Goal: Check status: Check status

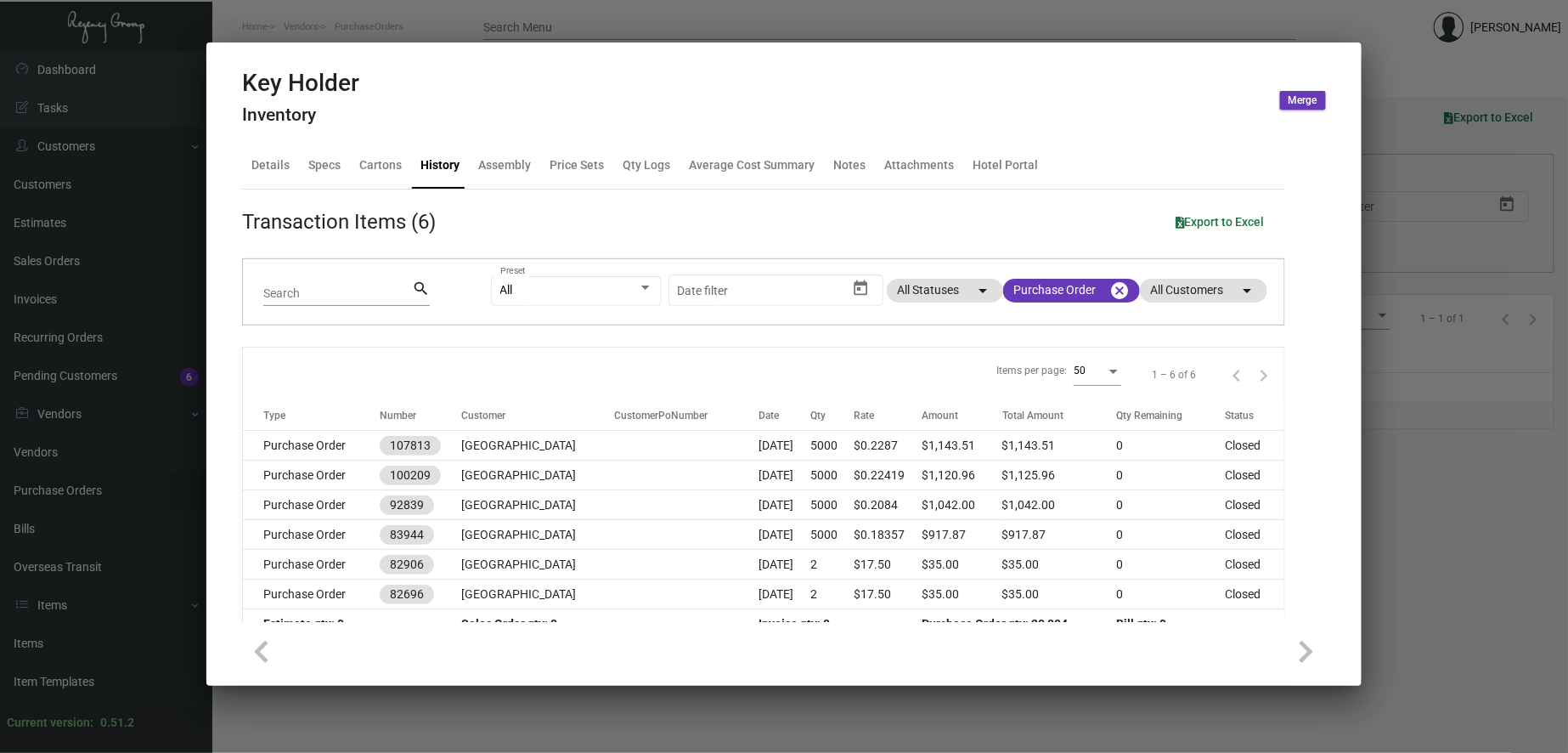
scroll to position [472, 0]
click at [115, 360] on div at bounding box center [784, 376] width 1568 height 753
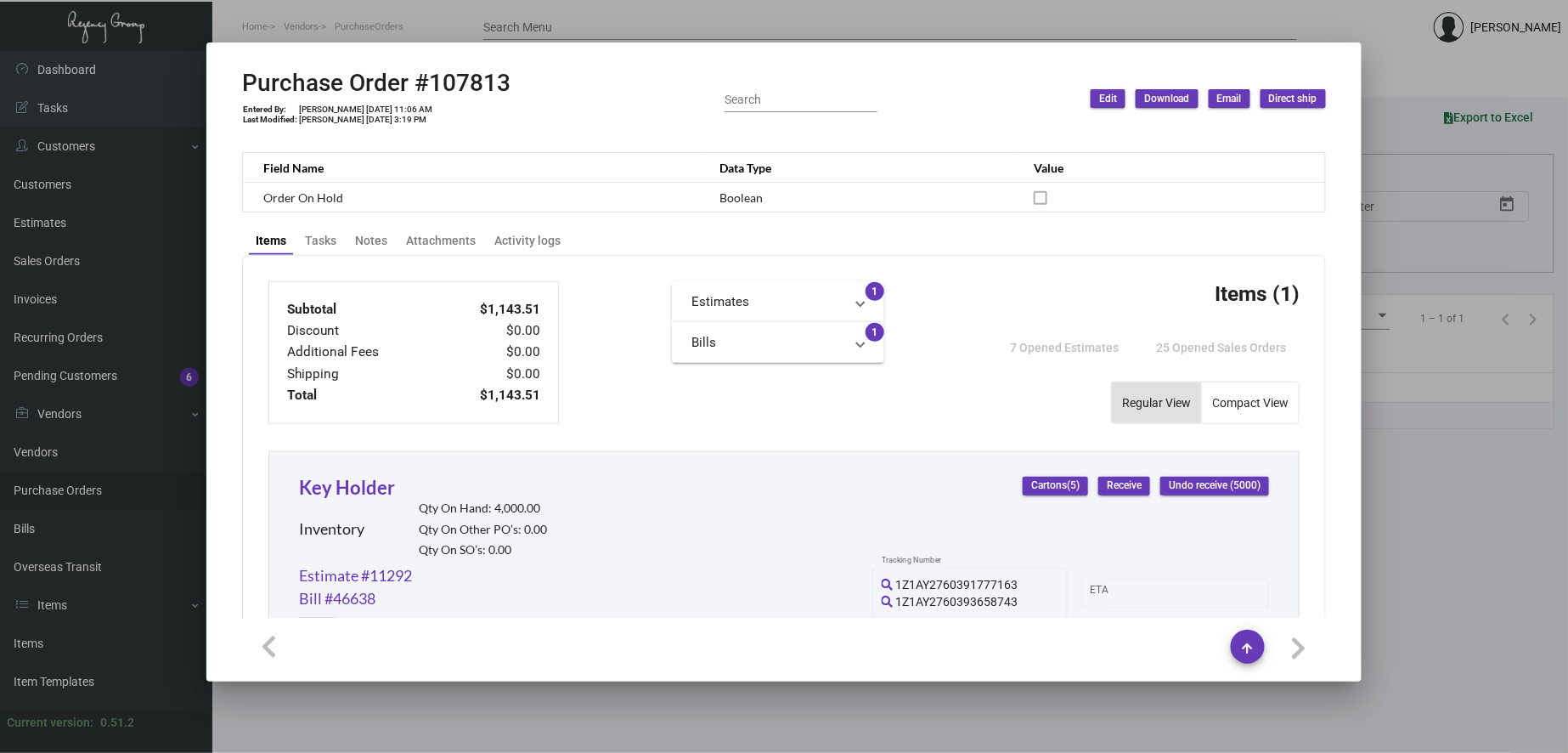
click at [82, 488] on div at bounding box center [784, 376] width 1568 height 753
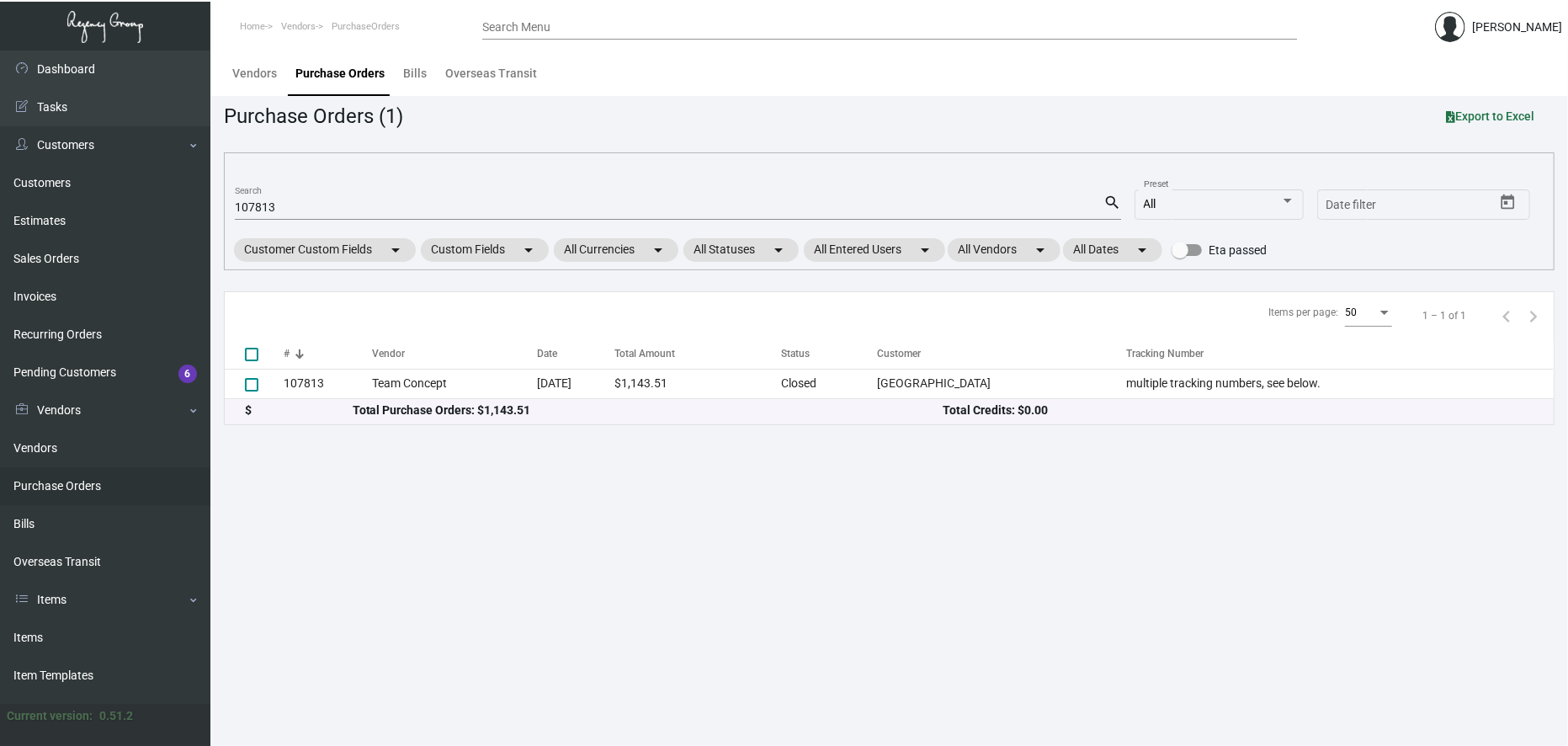
click at [82, 483] on link "Purchase Orders" at bounding box center [105, 486] width 210 height 38
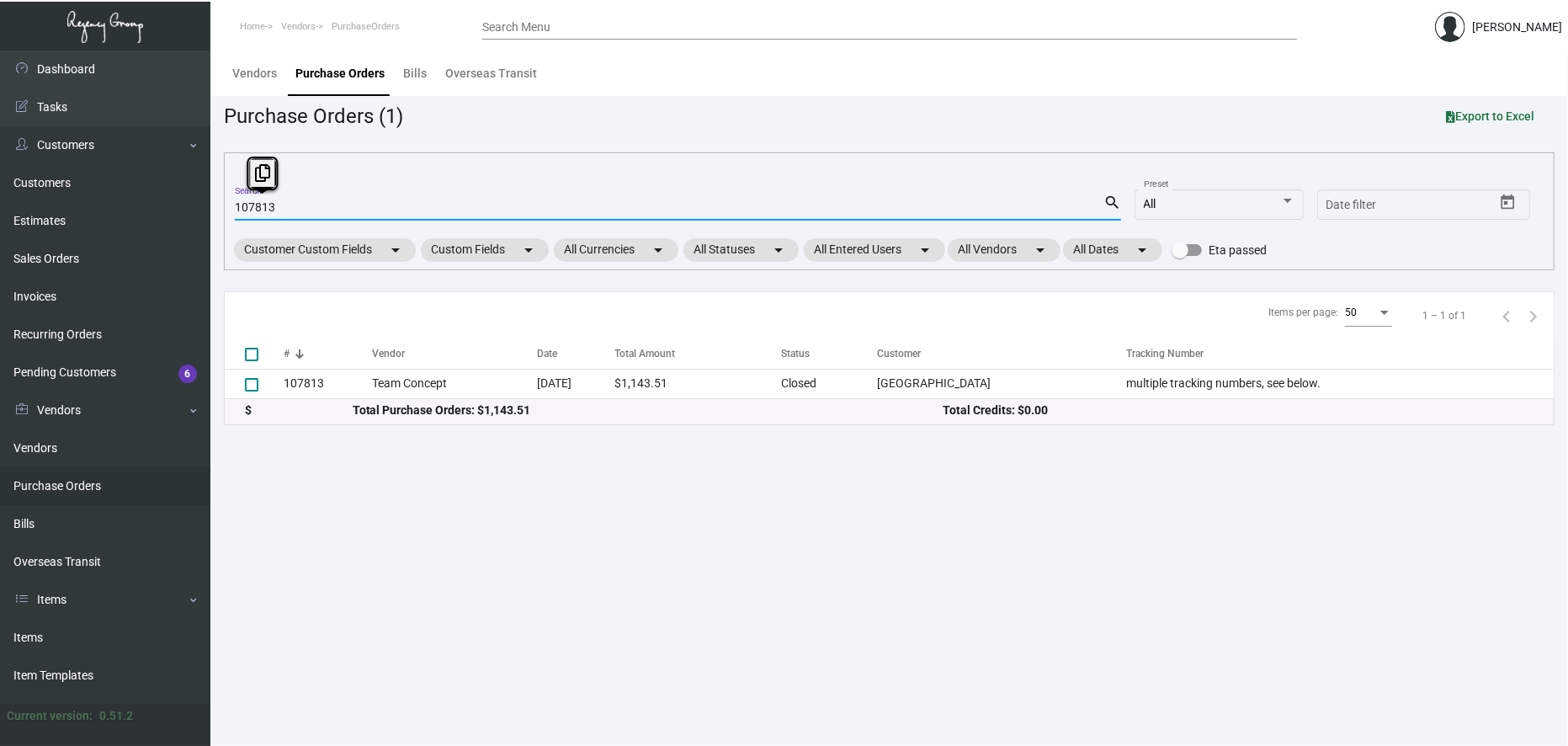
drag, startPoint x: 290, startPoint y: 205, endPoint x: 246, endPoint y: 211, distance: 44.4
click at [246, 211] on input "107813" at bounding box center [668, 208] width 869 height 14
drag, startPoint x: 248, startPoint y: 207, endPoint x: 331, endPoint y: 205, distance: 83.0
click at [331, 205] on input "107665" at bounding box center [668, 208] width 869 height 14
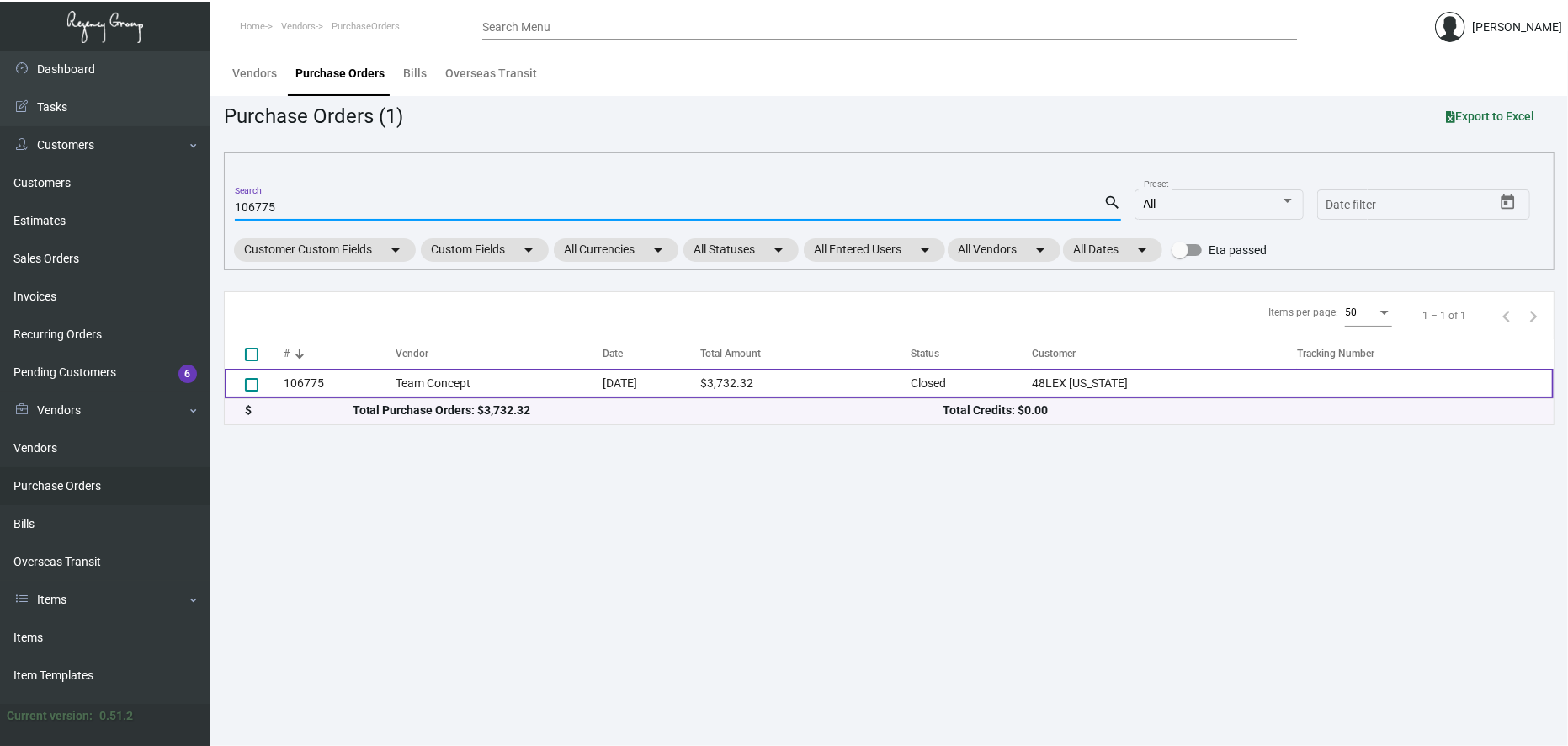
type input "106775"
click at [485, 384] on td "Team Concept" at bounding box center [498, 383] width 207 height 29
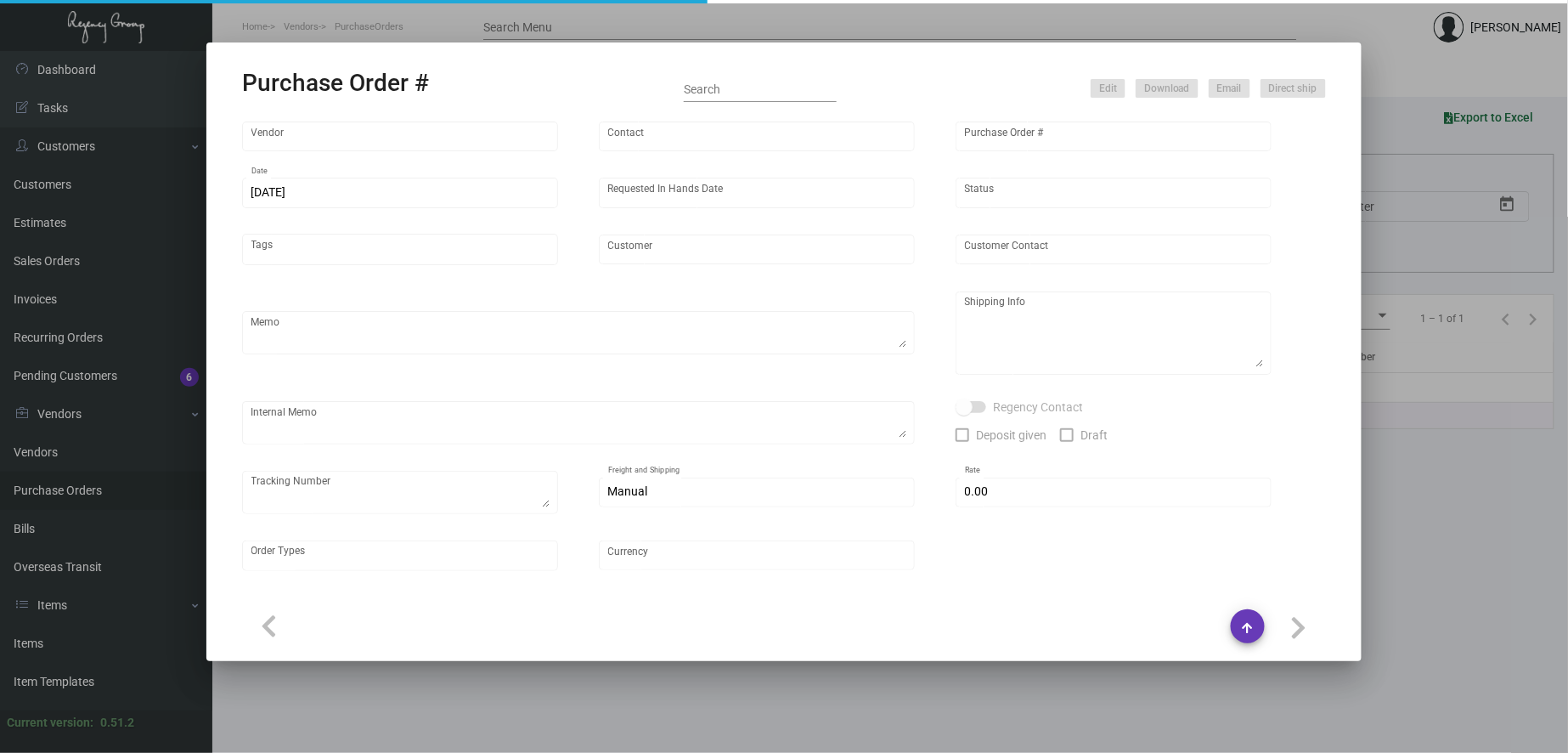
type input "Team Concept"
type input "[PERSON_NAME]"
type input "106775"
type input "[DATE]"
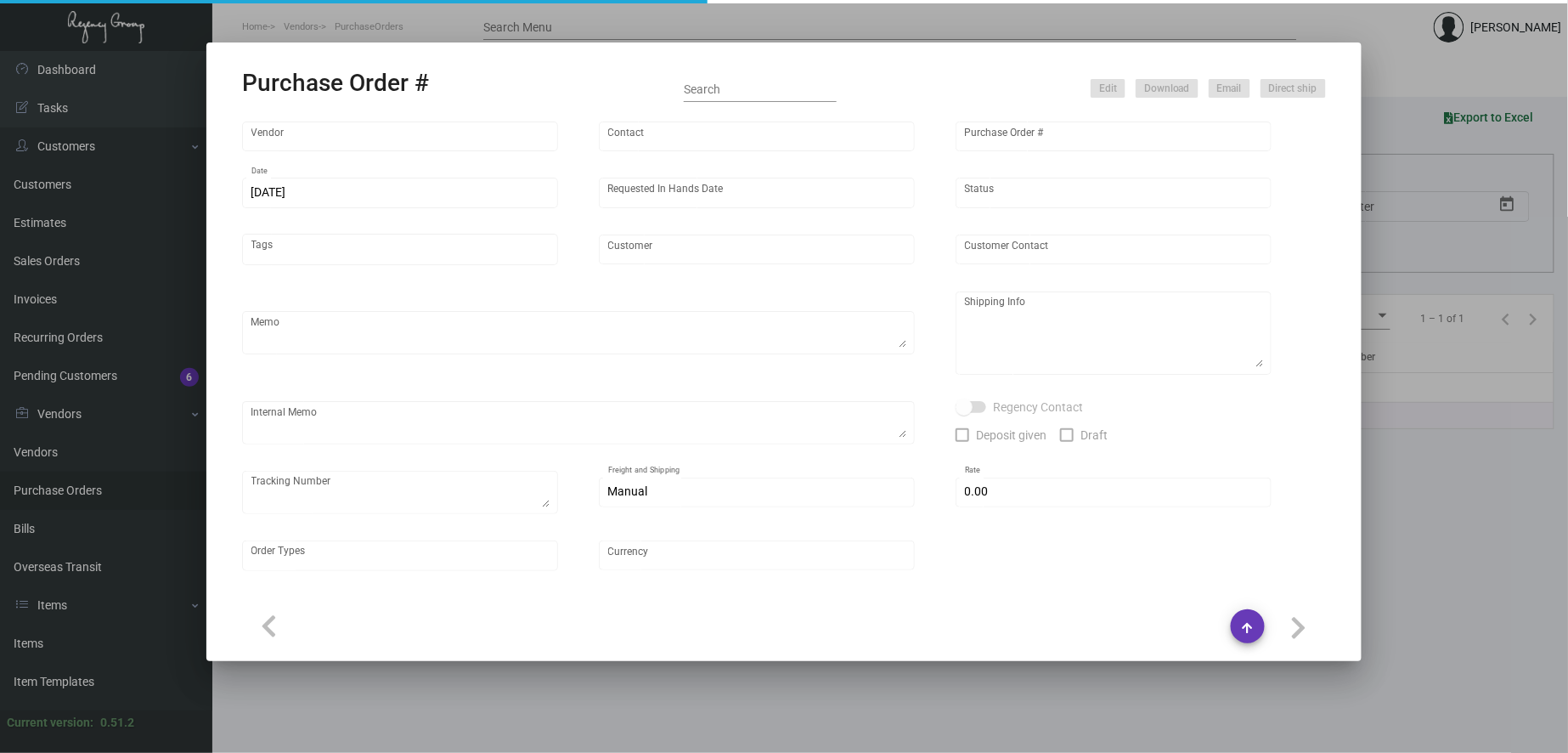
type input "48LEX [US_STATE]"
type textarea "PLEASE SEND PDF PROOFS TO OUR ART TEAM ; [EMAIL_ADDRESS][DOMAIN_NAME] WITH ME I…"
type textarea "Regency Group NJ - [PERSON_NAME] [STREET_ADDRESS]"
type textarea "8.14 - [PERSON_NAME]/[PERSON_NAME] requesting for update as this was requested …"
checkbox input "true"
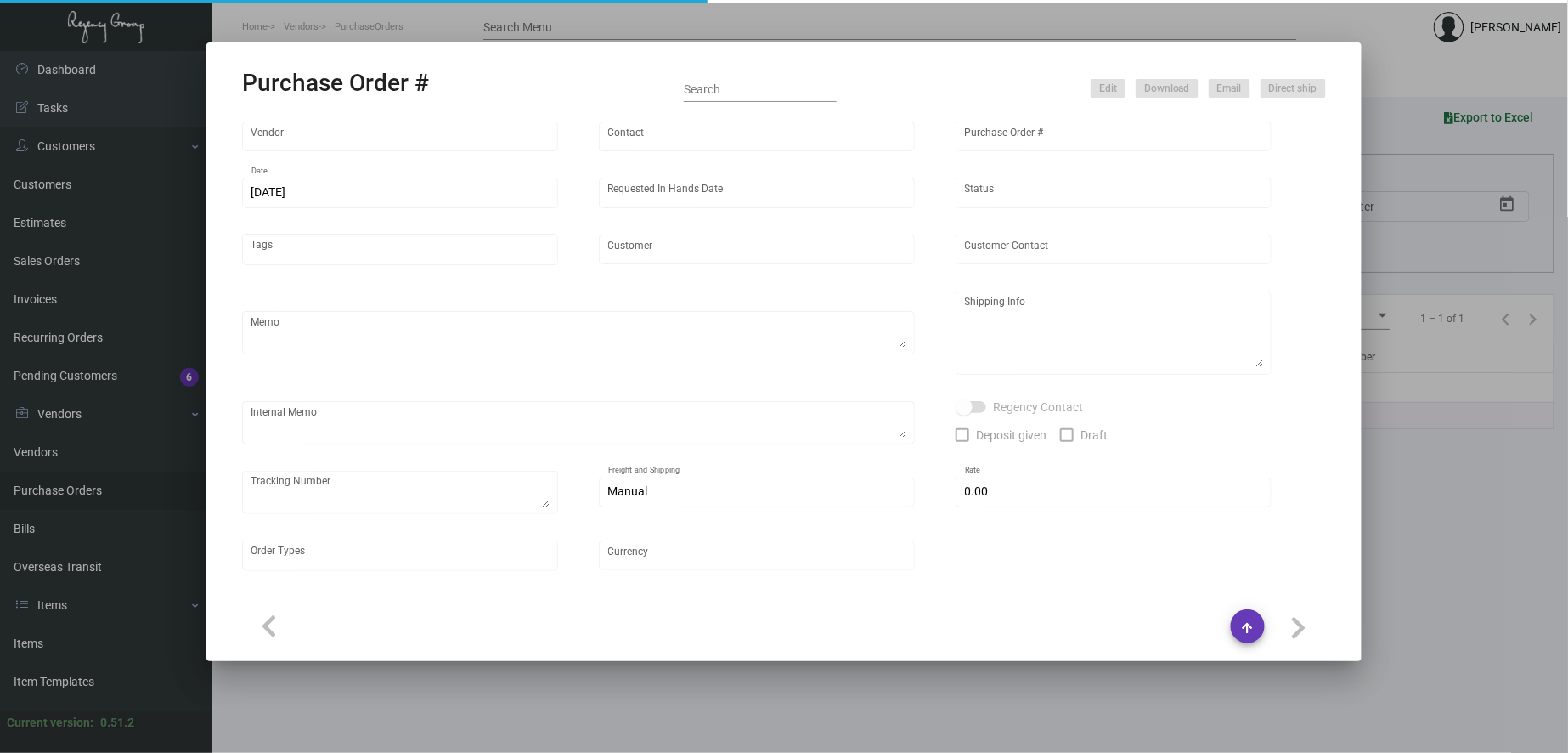
type input "$ 0.00"
type input "United States Dollar $"
type input "$ 0.16215"
type input "$ 3,242.97"
type input "$ 0.04894"
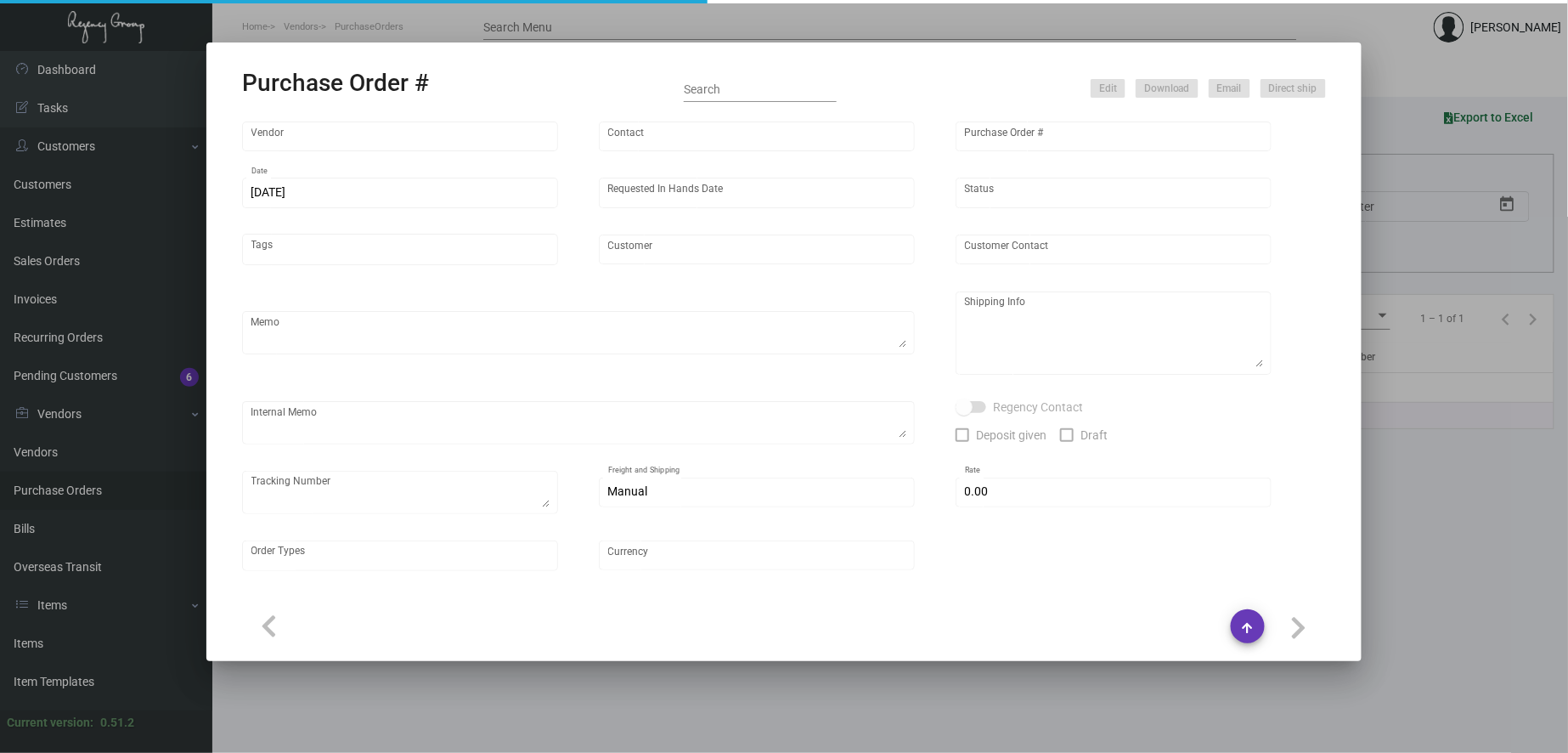
type input "$ 489.35"
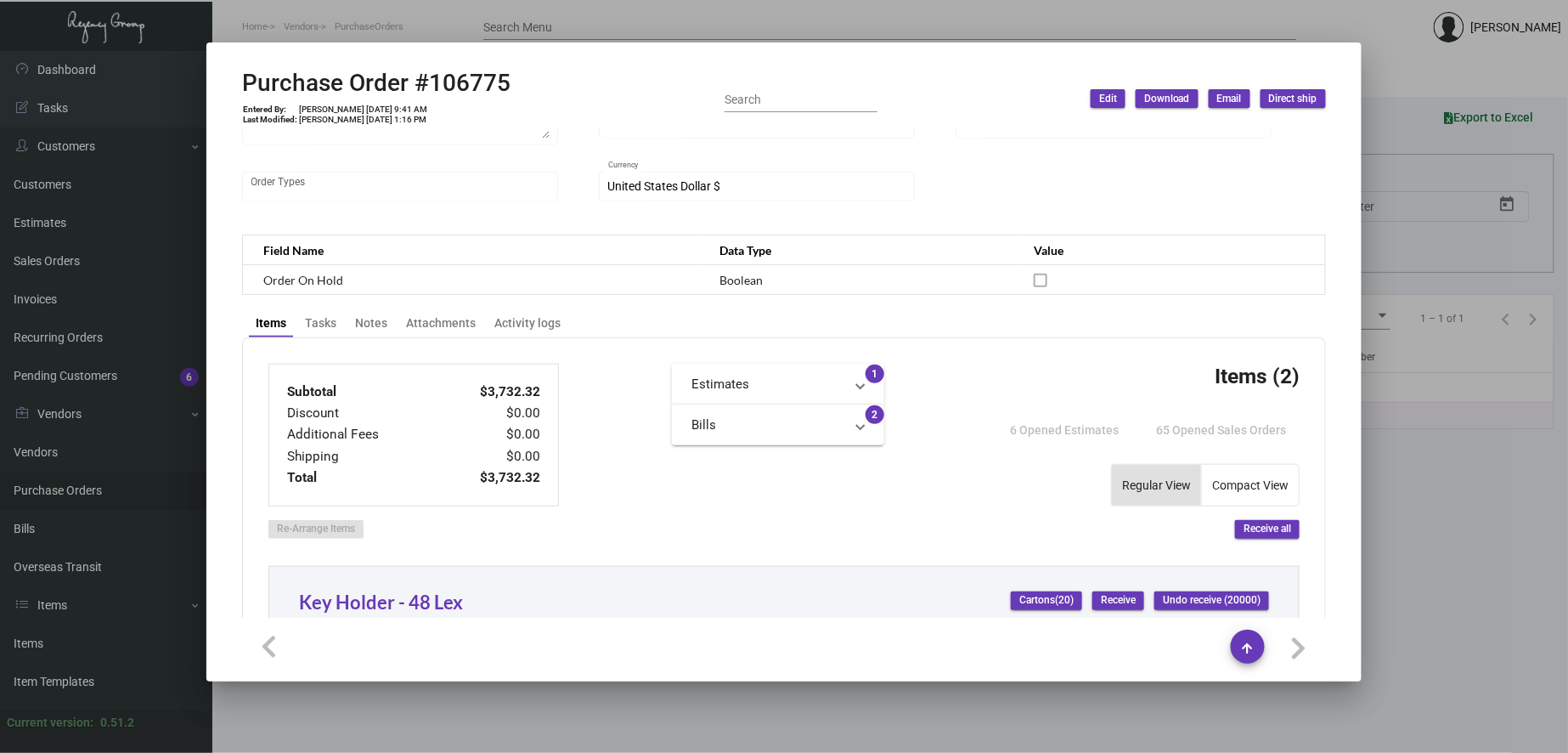
scroll to position [786, 0]
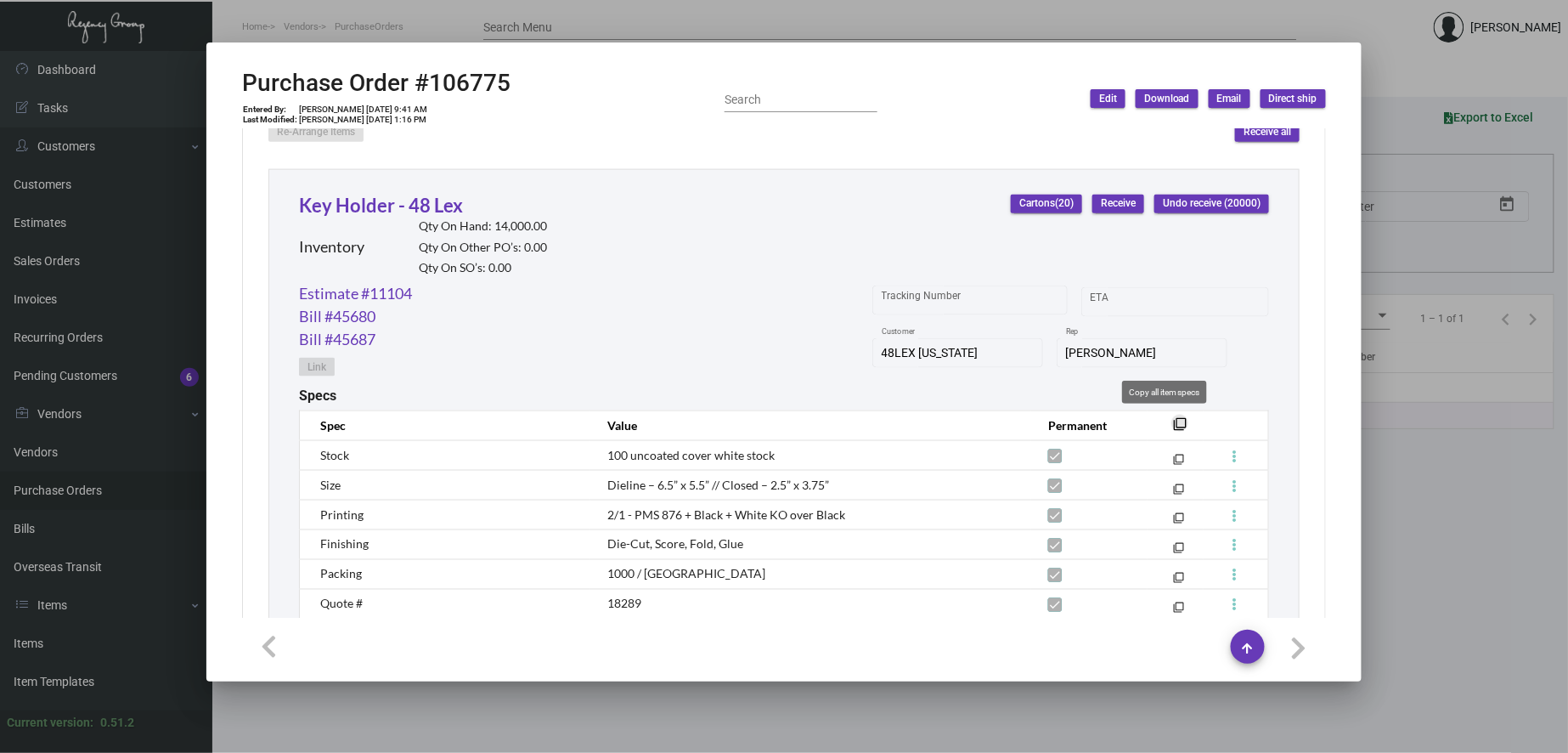
click at [1173, 425] on mat-icon "filter_none" at bounding box center [1180, 429] width 14 height 14
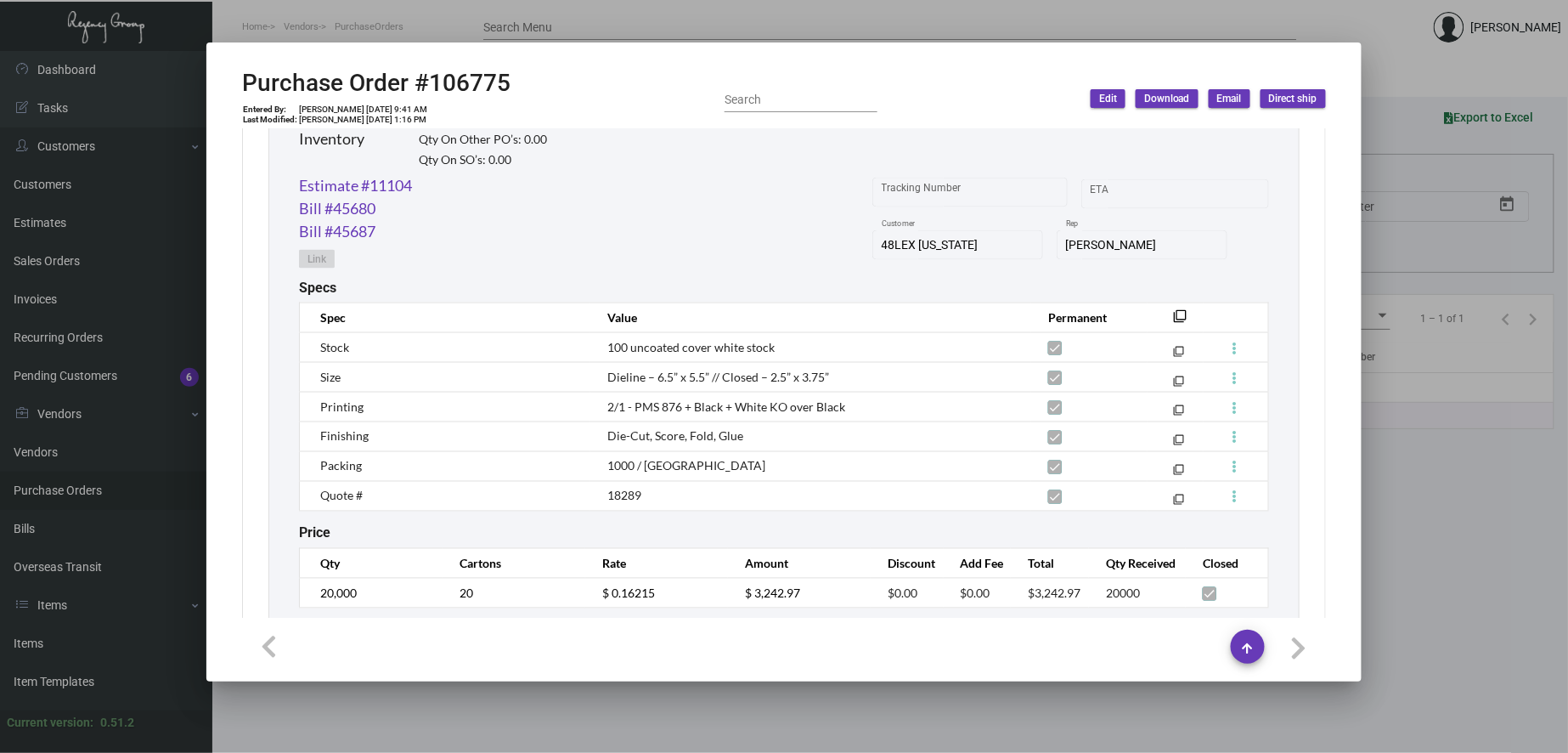
scroll to position [695, 0]
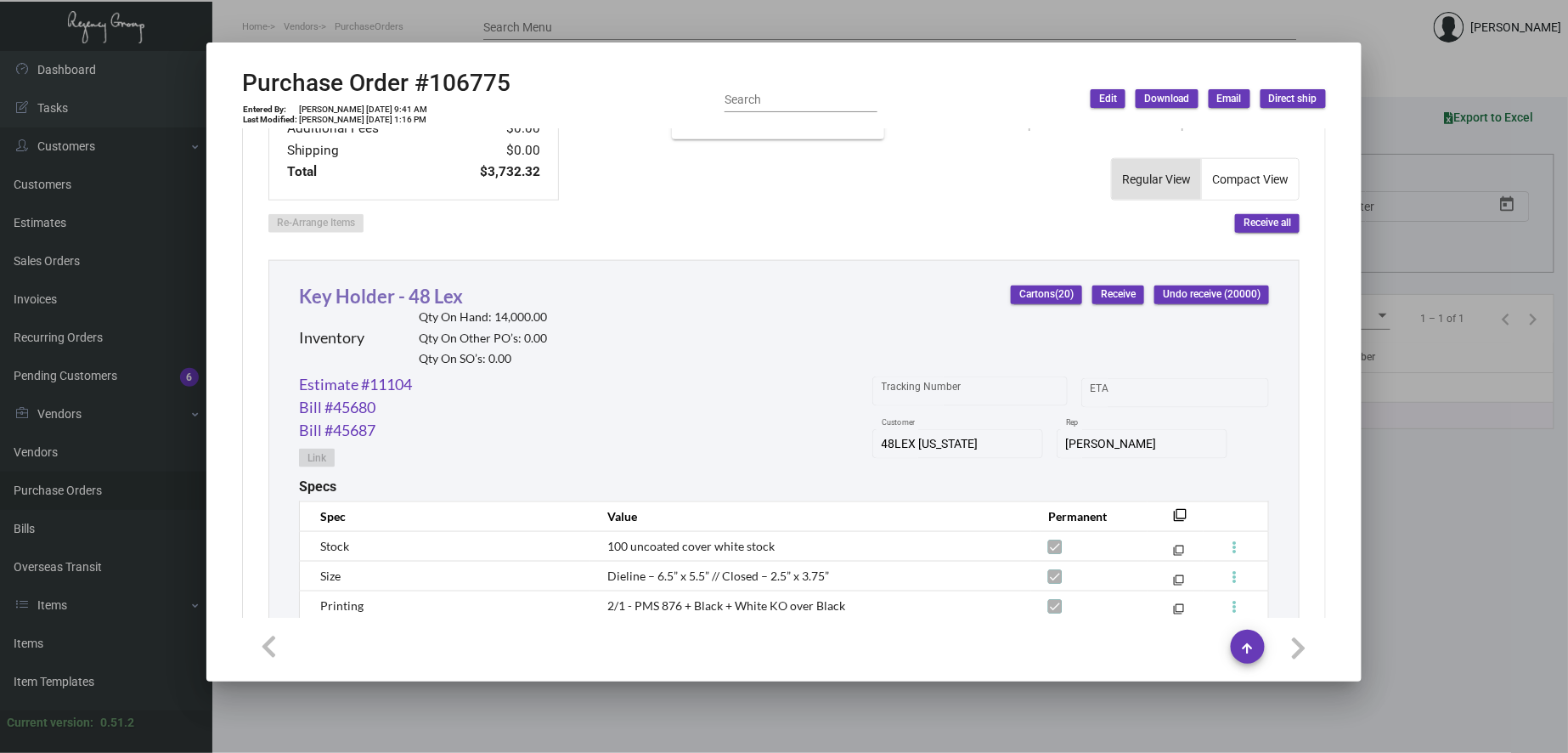
click at [370, 303] on link "Key Holder - 48 Lex" at bounding box center [381, 296] width 164 height 23
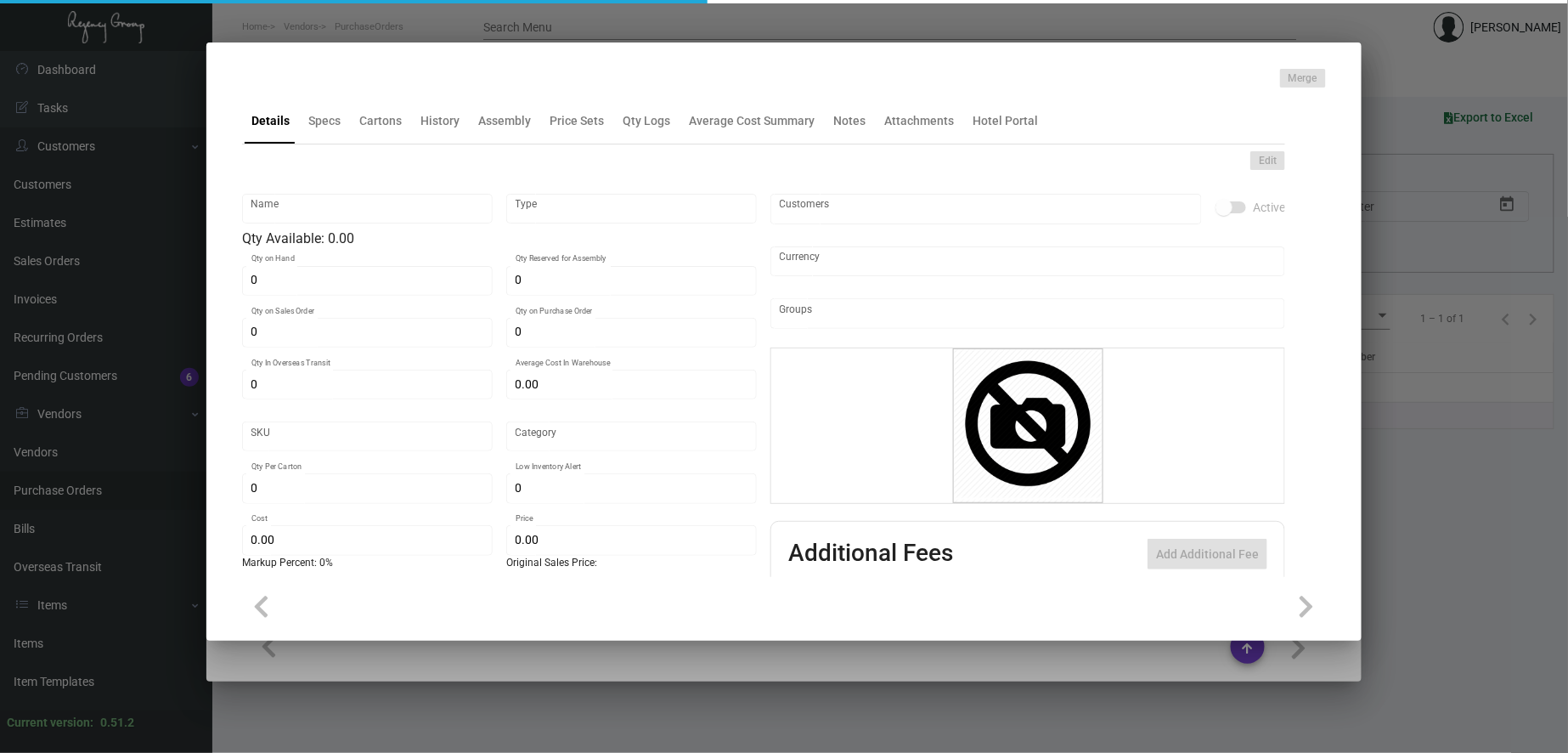
type input "Key Holder - 48 Lex"
type input "Inventory"
type input "14,000"
type input "$ 0.16072"
type input "Standard"
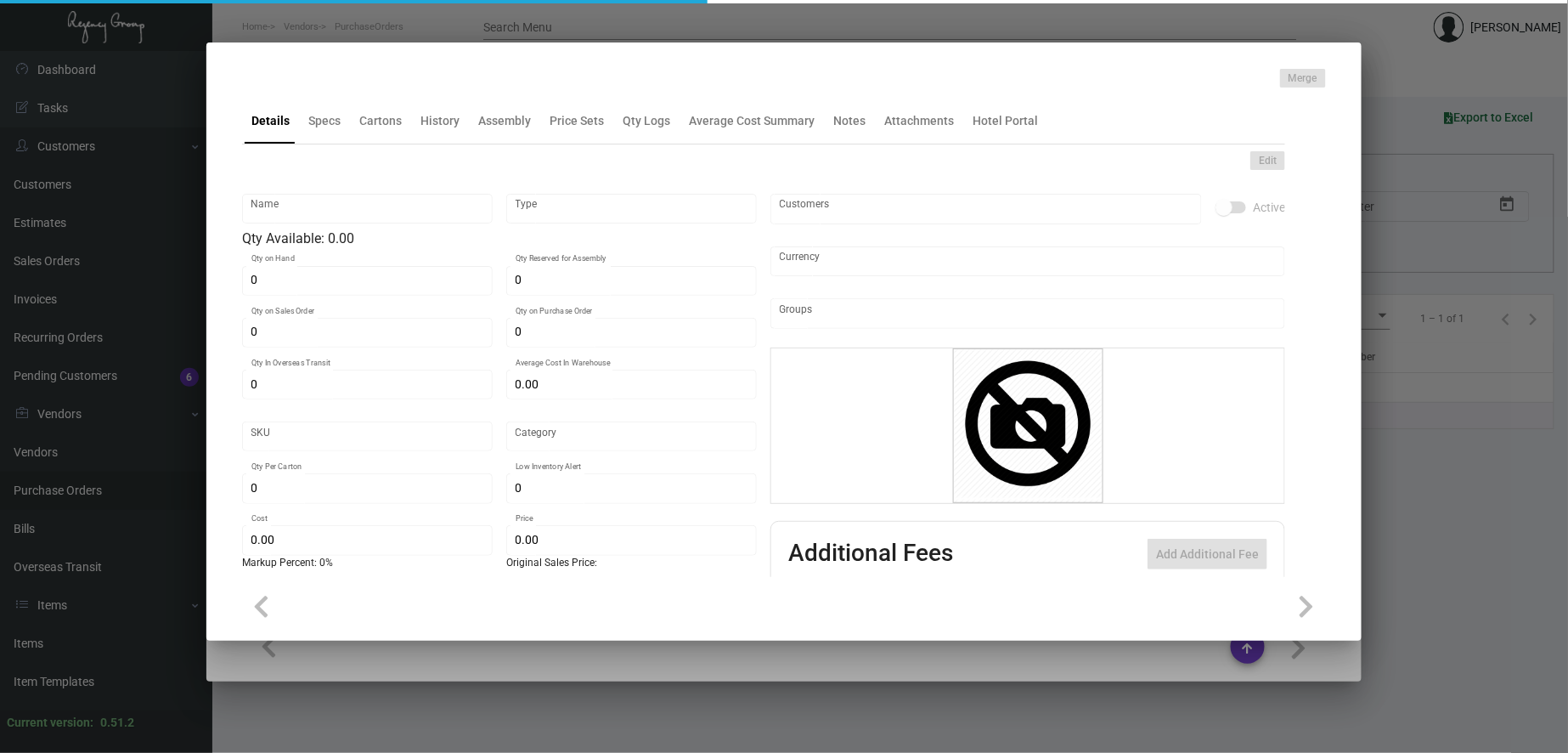
type input "1,000"
type input "$ 0.16215"
type input "$ 0.31"
checkbox input "true"
type input "United States Dollar $"
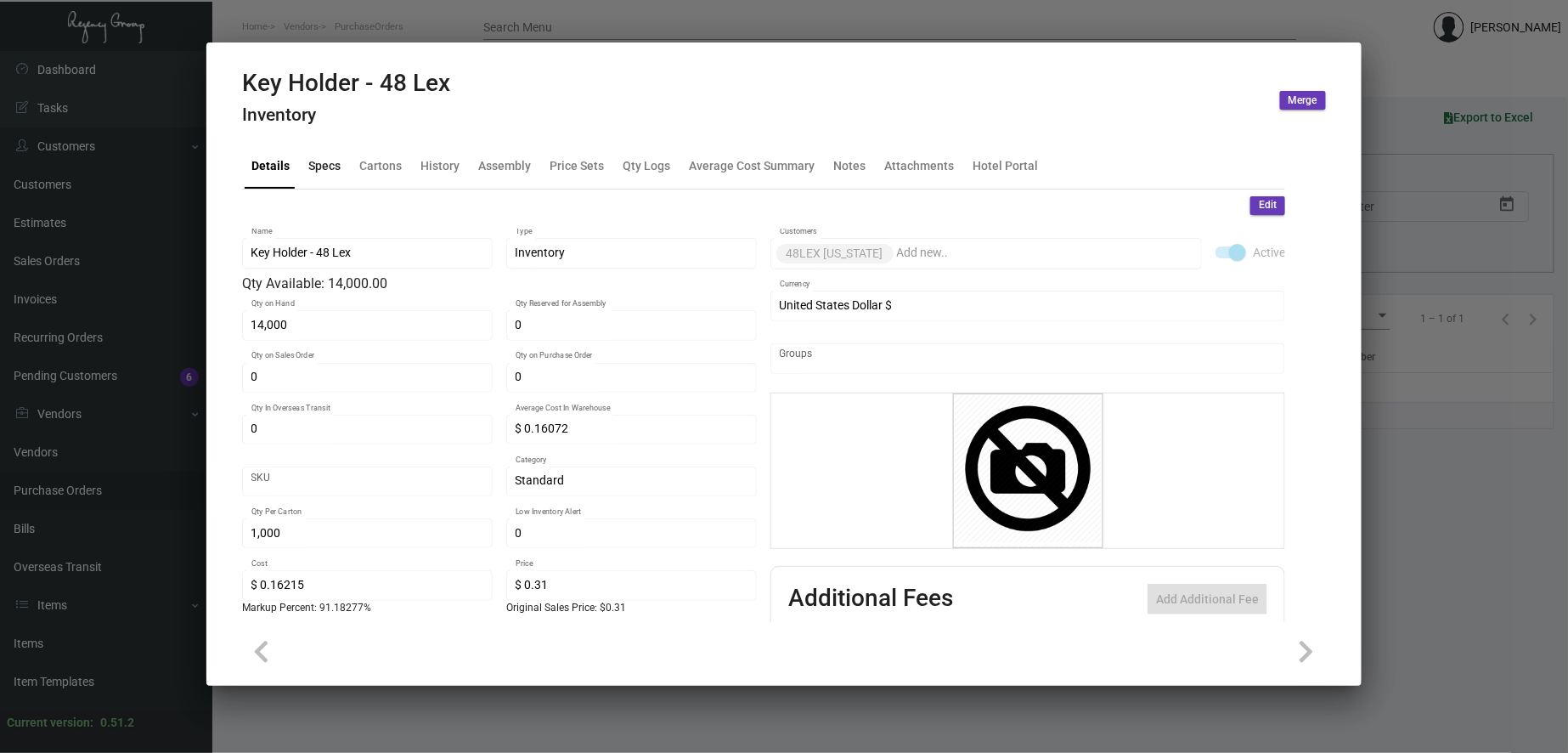
click at [317, 168] on div "Specs" at bounding box center [324, 165] width 32 height 18
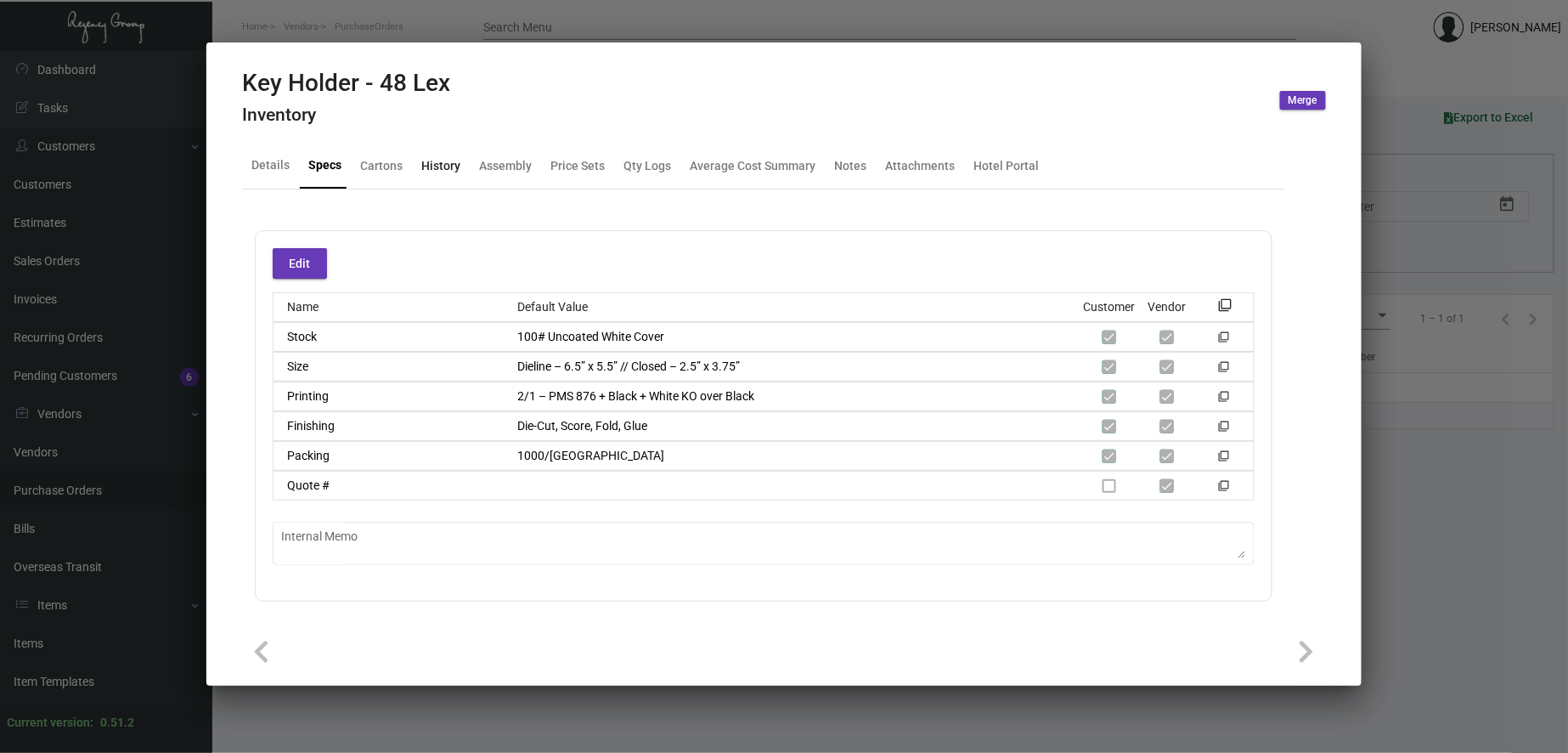
click at [441, 163] on div "History" at bounding box center [441, 165] width 39 height 18
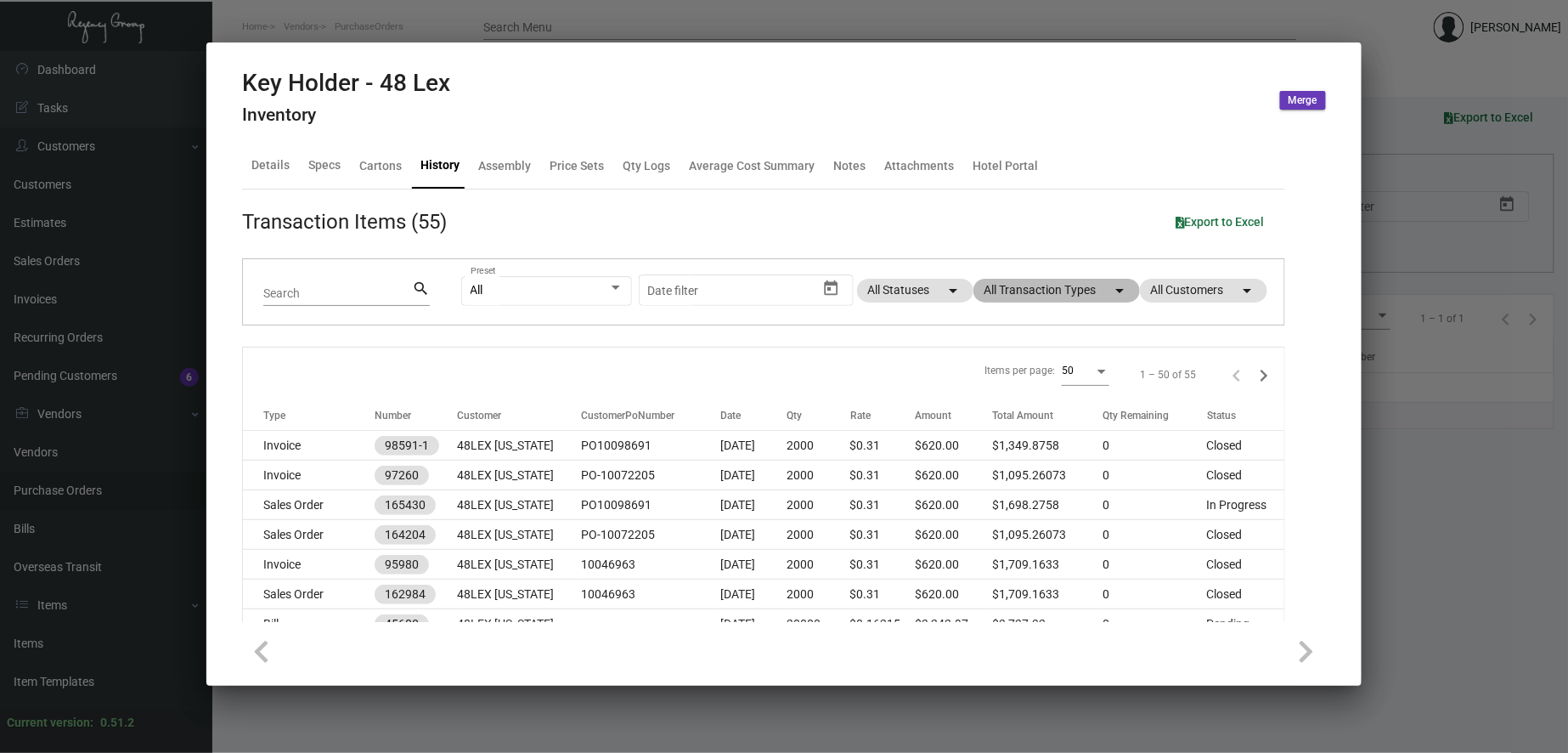
click at [1079, 285] on mat-chip "All Transaction Types arrow_drop_down" at bounding box center [1057, 290] width 167 height 23
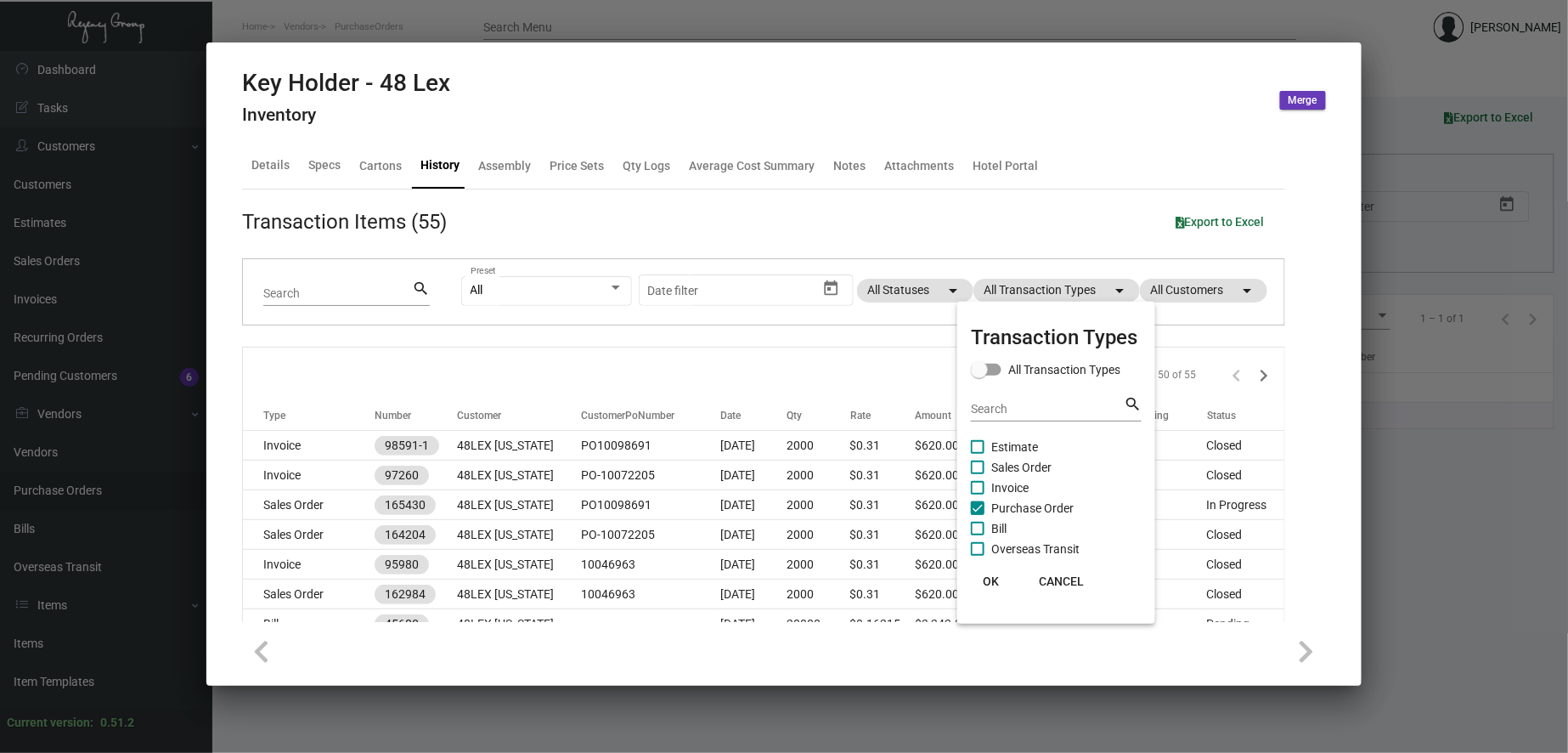
click at [1036, 508] on span "Purchase Order" at bounding box center [1032, 508] width 82 height 21
click at [978, 515] on input "Purchase Order" at bounding box center [977, 515] width 1 height 1
click at [1036, 508] on span "Purchase Order" at bounding box center [1032, 508] width 82 height 21
click at [978, 515] on input "Purchase Order" at bounding box center [977, 515] width 1 height 1
checkbox input "true"
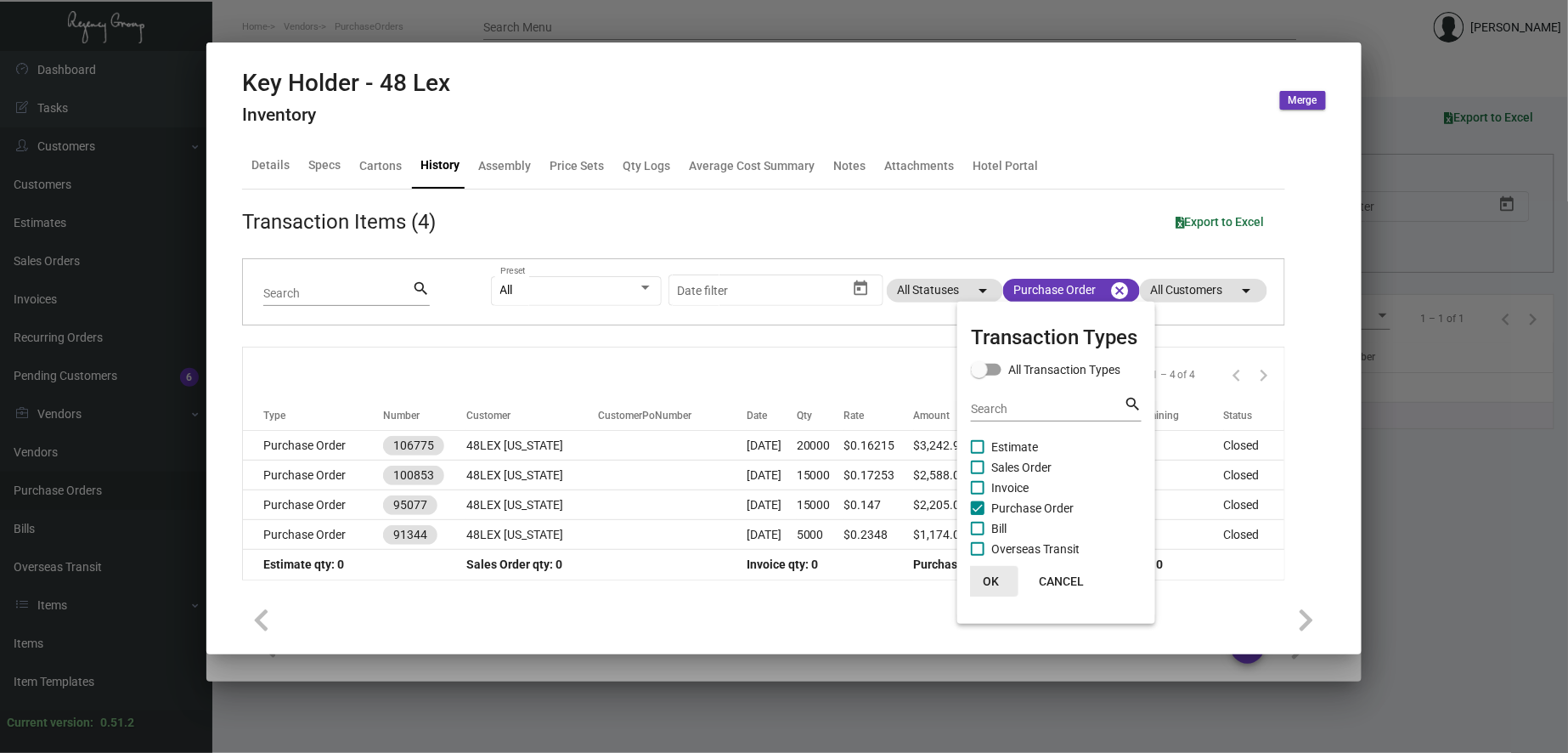
click at [983, 582] on span "OK" at bounding box center [991, 581] width 16 height 14
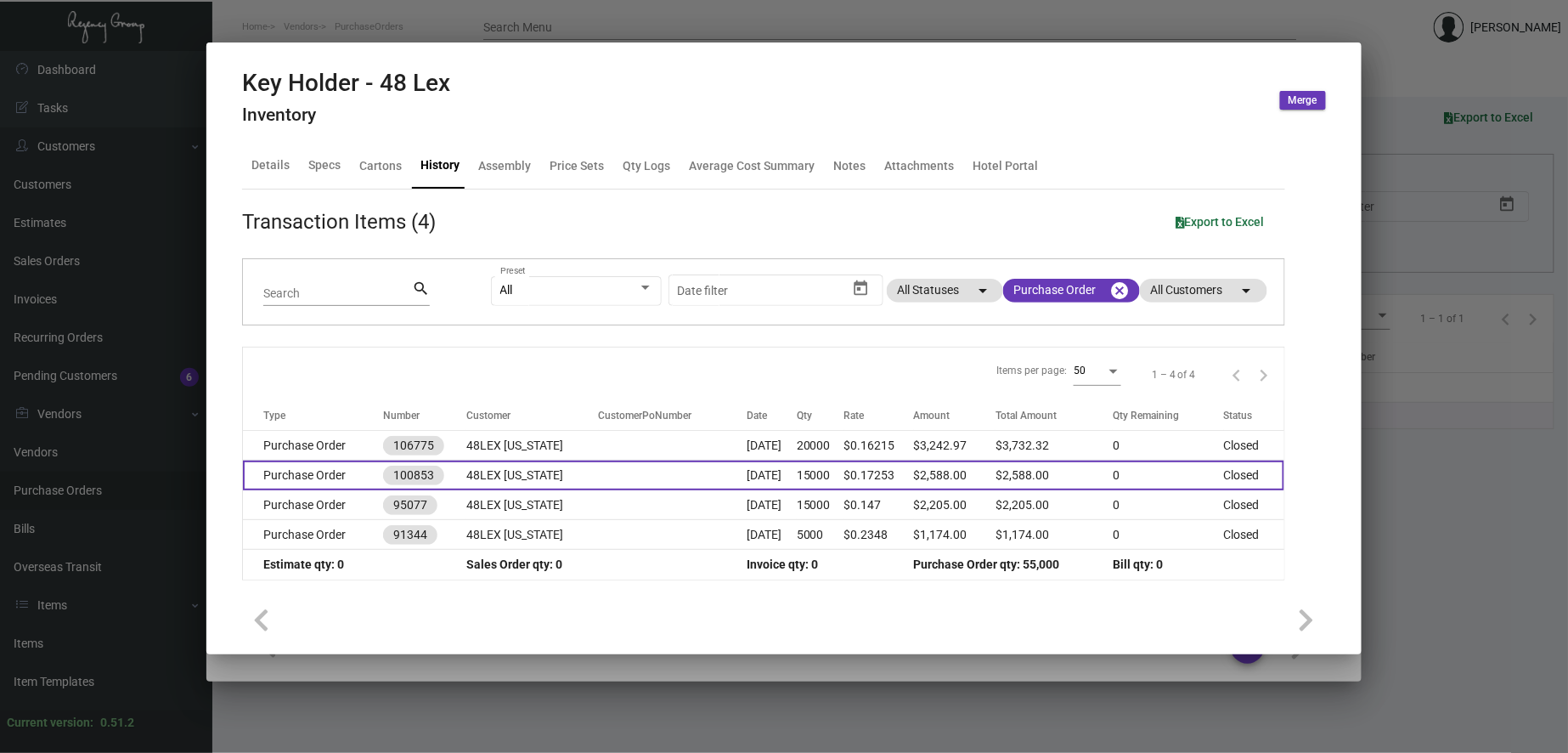
click at [610, 485] on td at bounding box center [673, 475] width 148 height 29
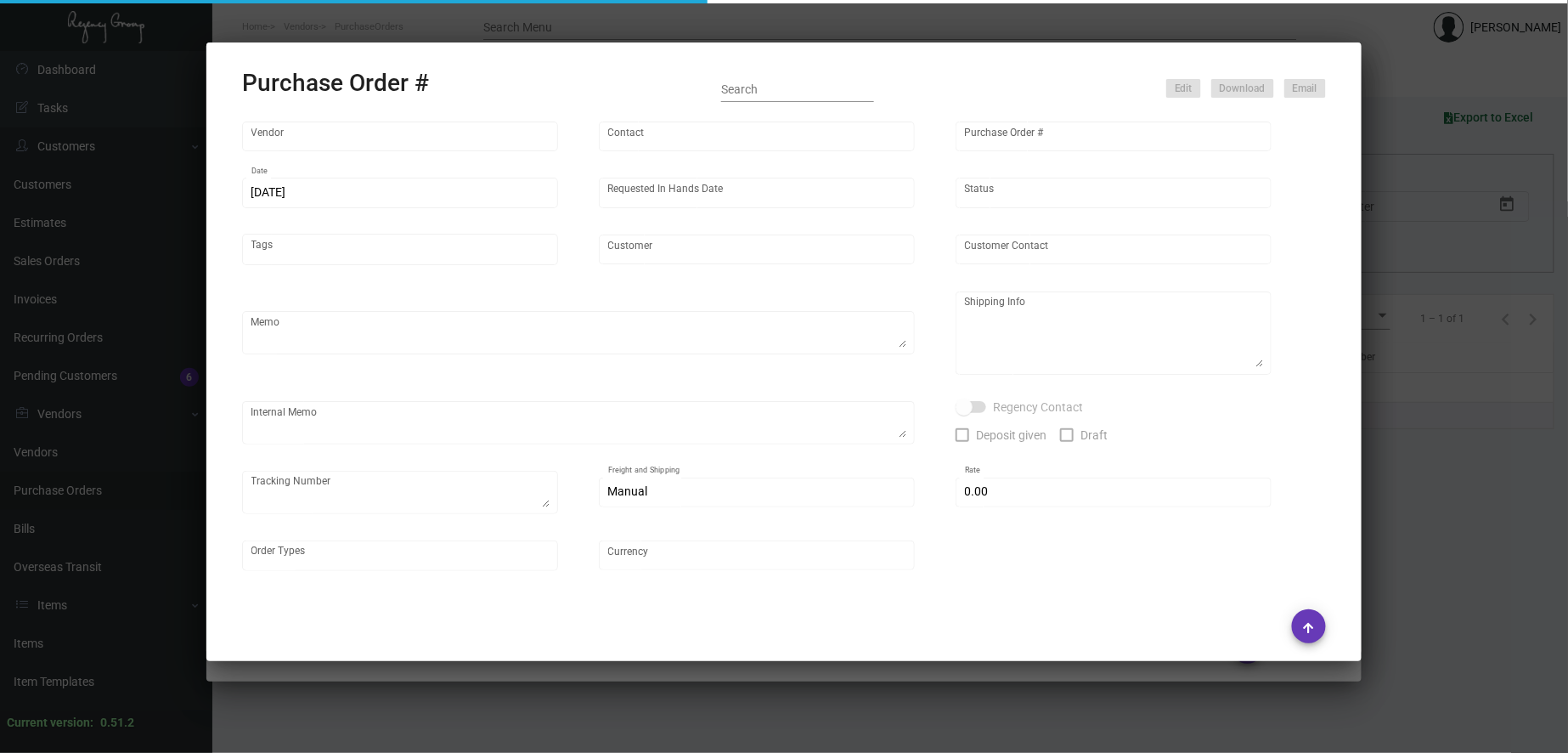
type input "Evergreen Manufacturing"
type input "[PERSON_NAME]"
type input "100853"
type input "[DATE]"
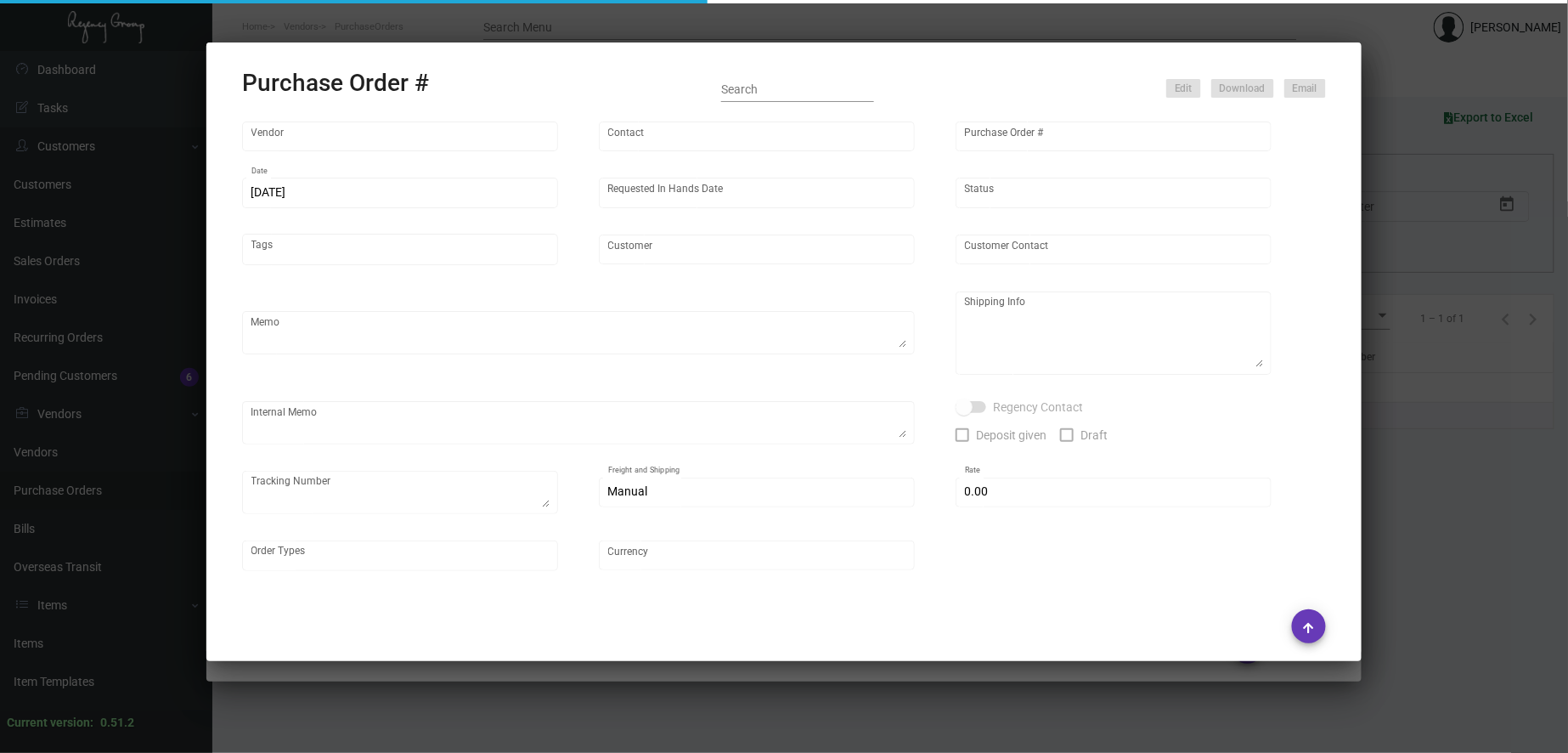
type input "48LEX [US_STATE]"
type textarea "Q - 0823-081-D / Reorder Purchase Order #95077 ***NEW DIE SIZE*** same art."
type textarea "Regency Group NJ - [PERSON_NAME] [STREET_ADDRESS]"
type textarea "9/29 1 PALLET FAST FREIGHT/FORWARD AIR - 86222383 - $265.00"
checkbox input "true"
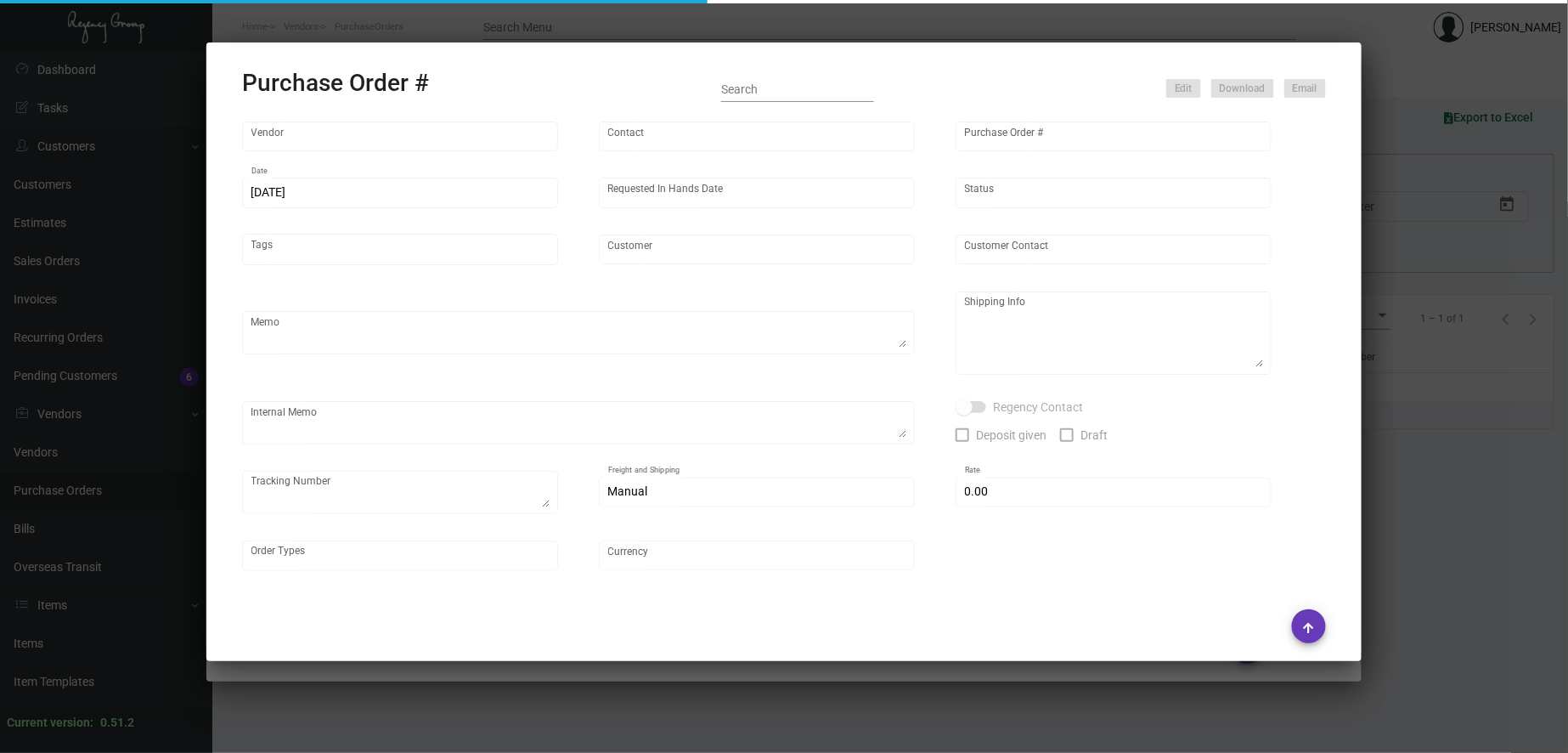
type input "$ 0.00"
type input "United States Dollar $"
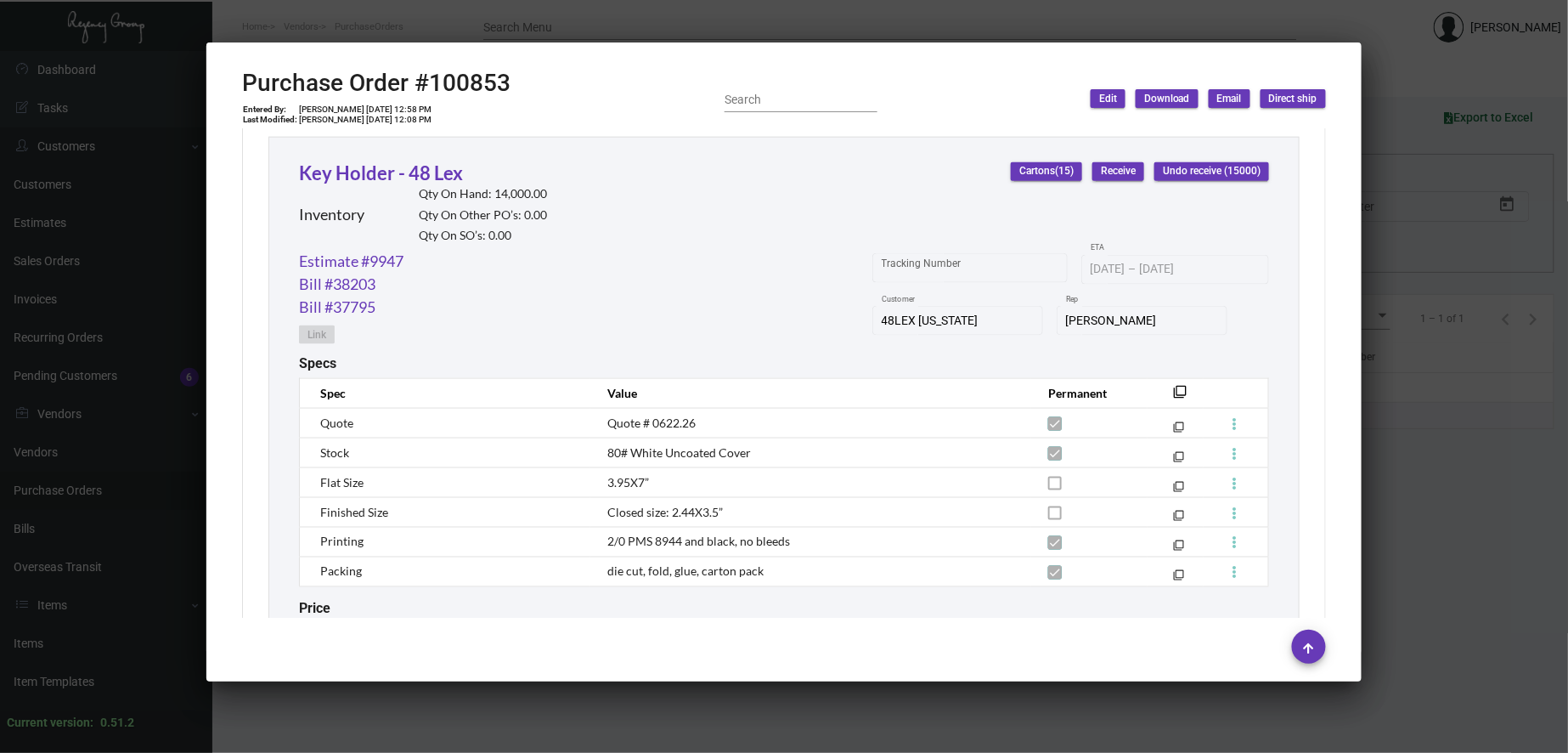
scroll to position [0, 0]
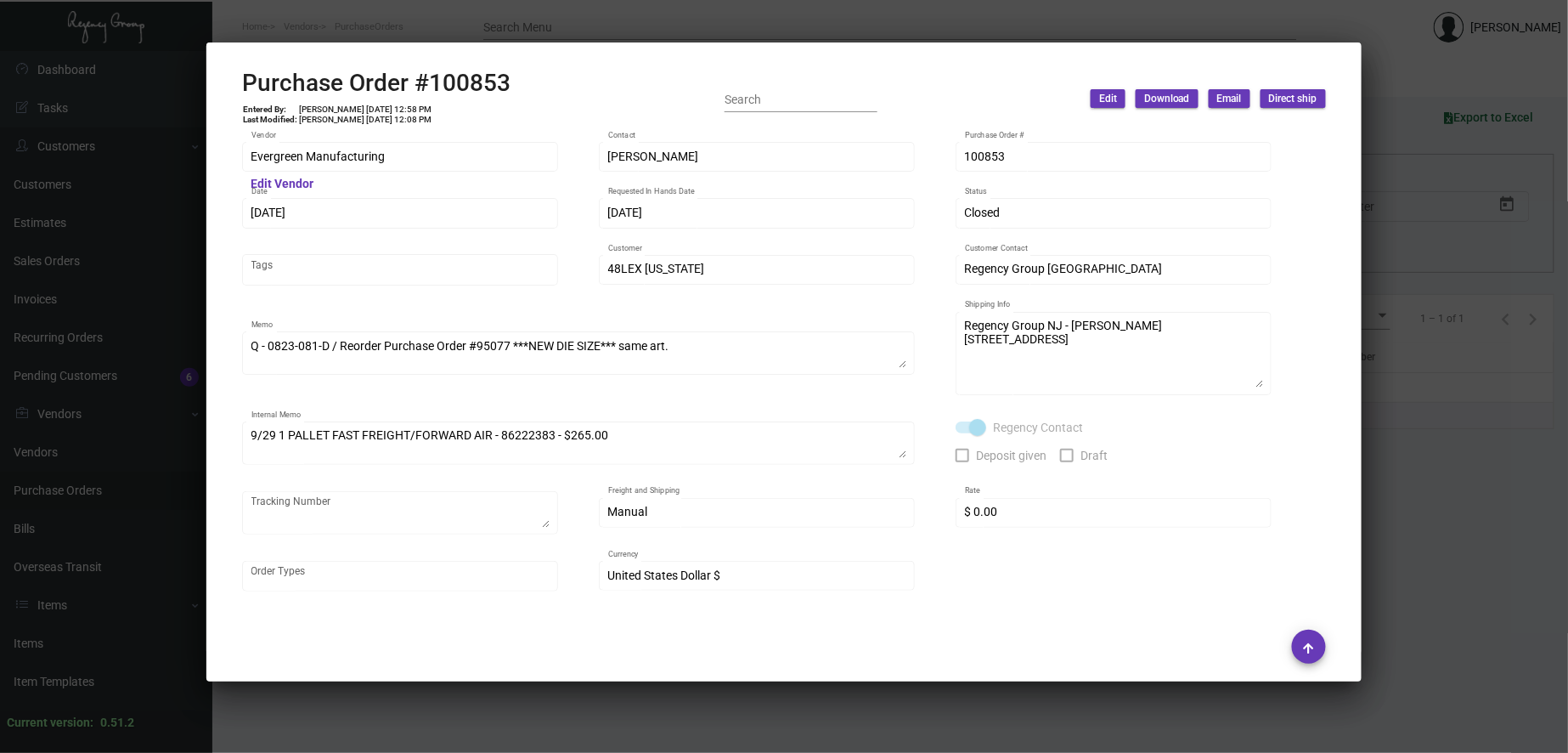
click at [782, 22] on div at bounding box center [784, 376] width 1568 height 753
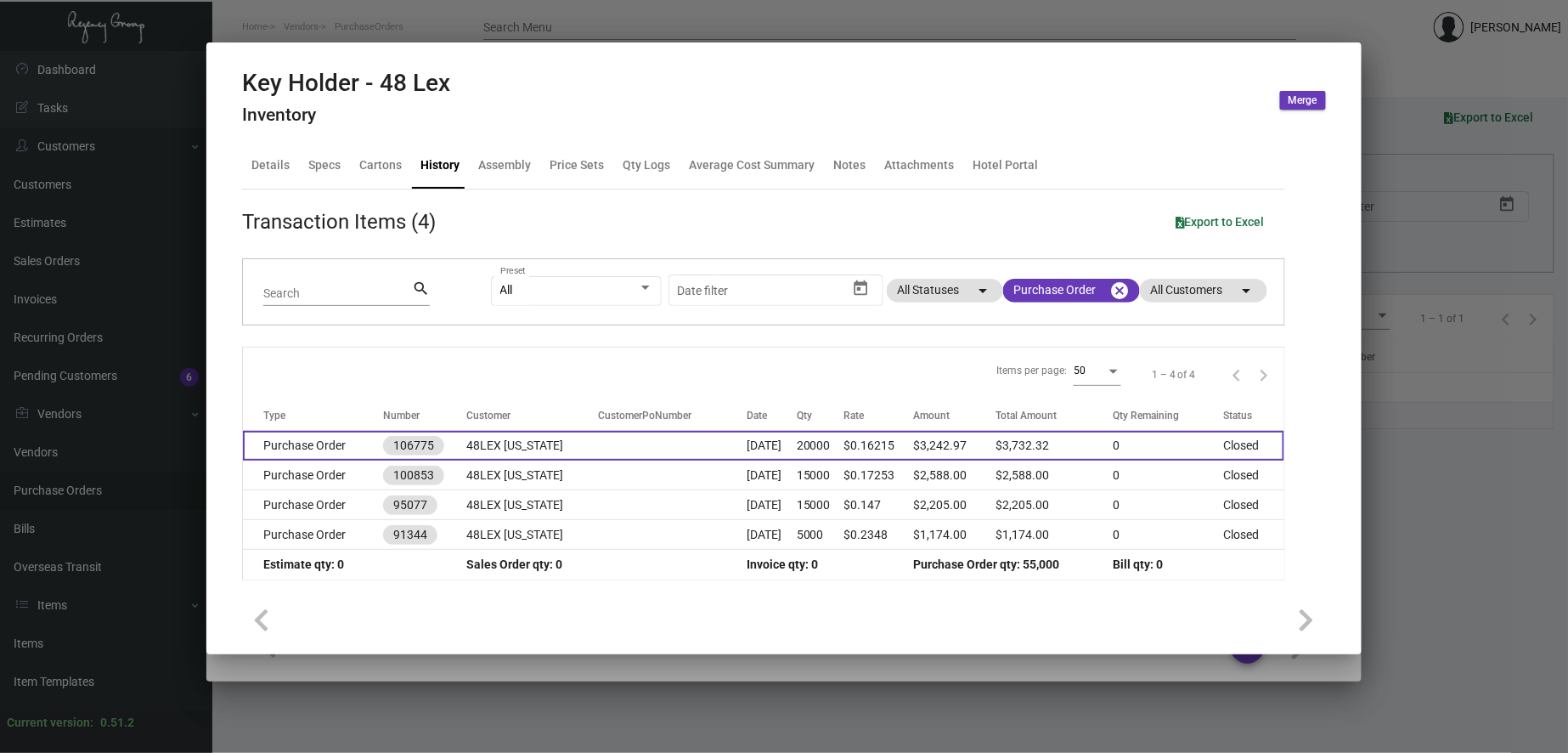
click at [649, 450] on td at bounding box center [673, 446] width 148 height 29
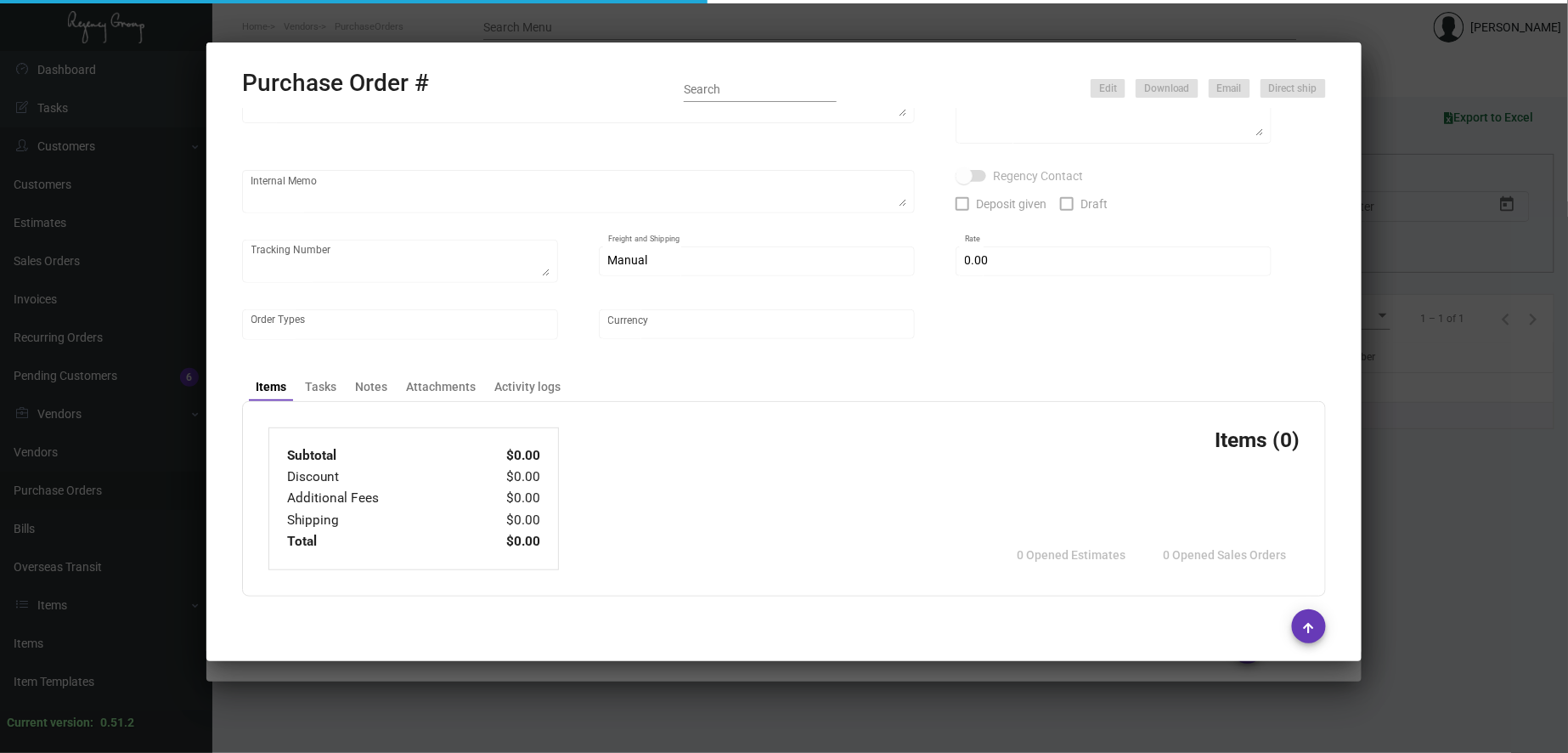
type input "Team Concept"
type input "[PERSON_NAME]"
type input "106775"
type input "[DATE]"
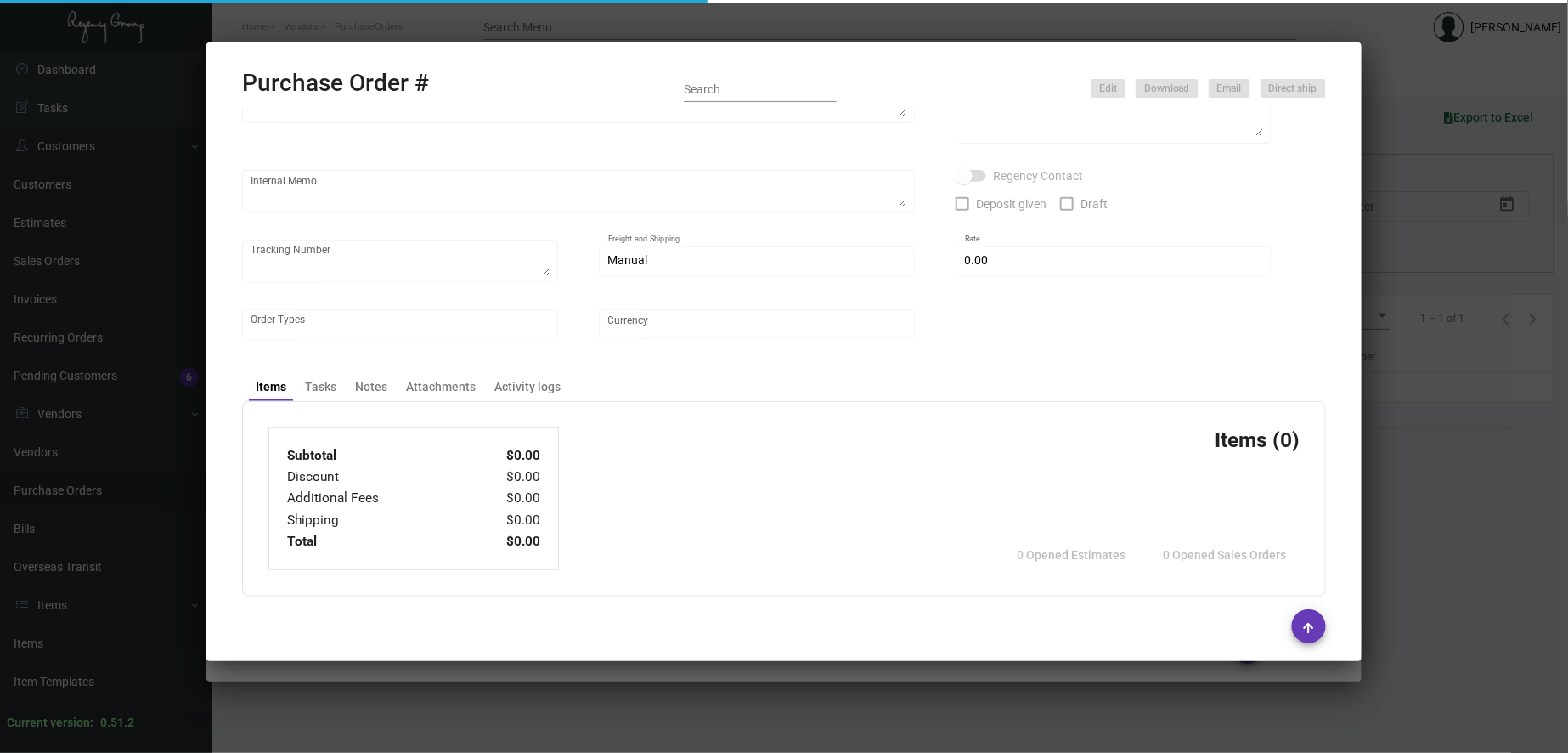
type input "48LEX [US_STATE]"
type textarea "PLEASE SEND PDF PROOFS TO OUR ART TEAM ; [EMAIL_ADDRESS][DOMAIN_NAME] WITH ME I…"
type textarea "Regency Group NJ - [PERSON_NAME] [STREET_ADDRESS]"
type textarea "8.14 - [PERSON_NAME]/[PERSON_NAME] requesting for update as this was requested …"
checkbox input "true"
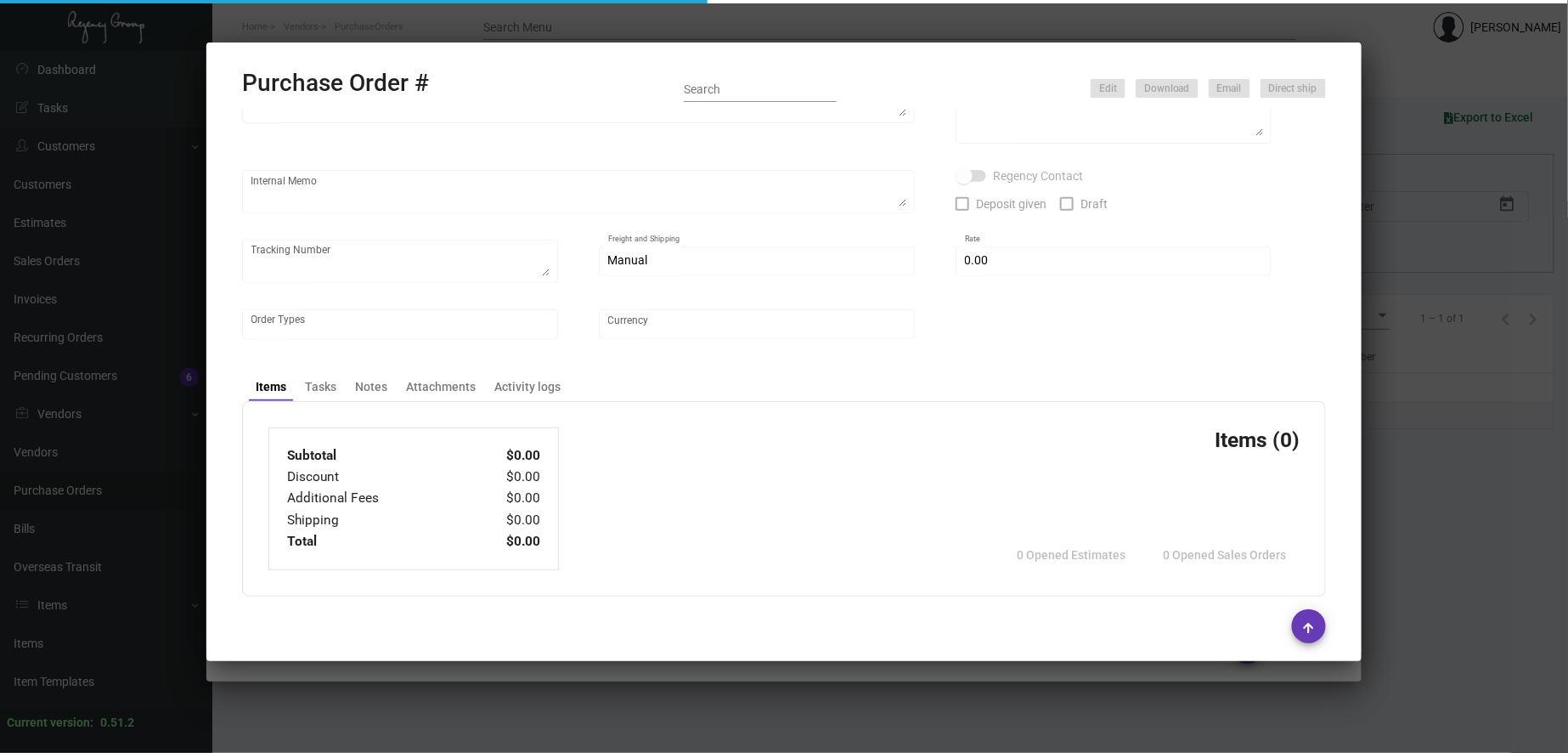
type input "$ 0.00"
type input "United States Dollar $"
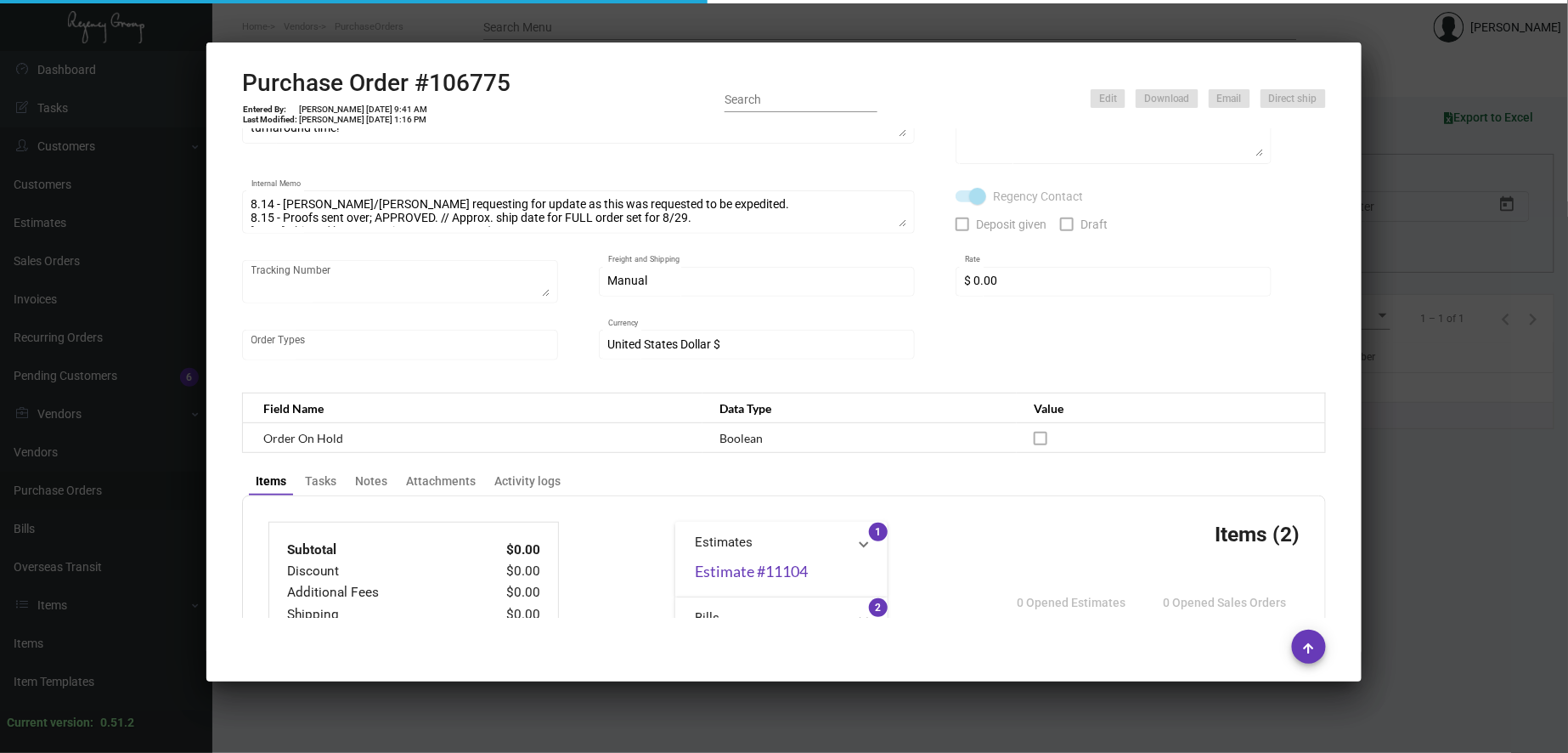
scroll to position [1026, 0]
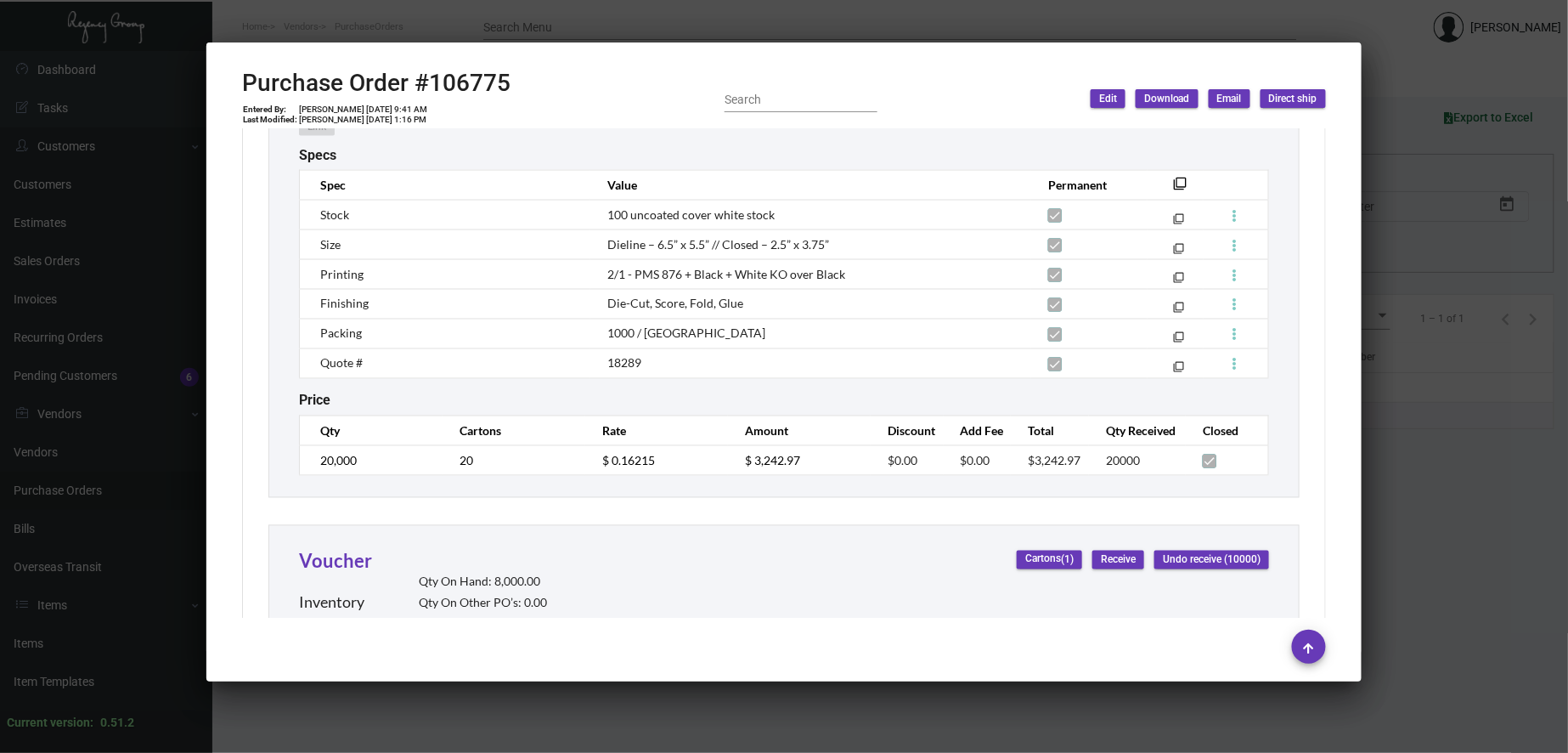
click at [796, 27] on div at bounding box center [784, 376] width 1568 height 753
